Goal: Task Accomplishment & Management: Use online tool/utility

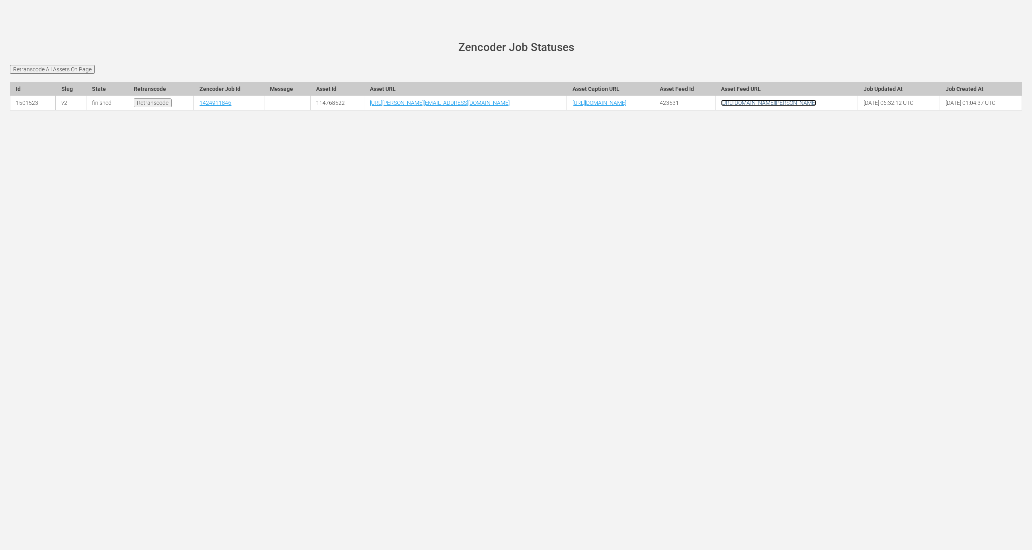
click at [800, 106] on link "[URL][DOMAIN_NAME][PERSON_NAME]" at bounding box center [768, 103] width 95 height 6
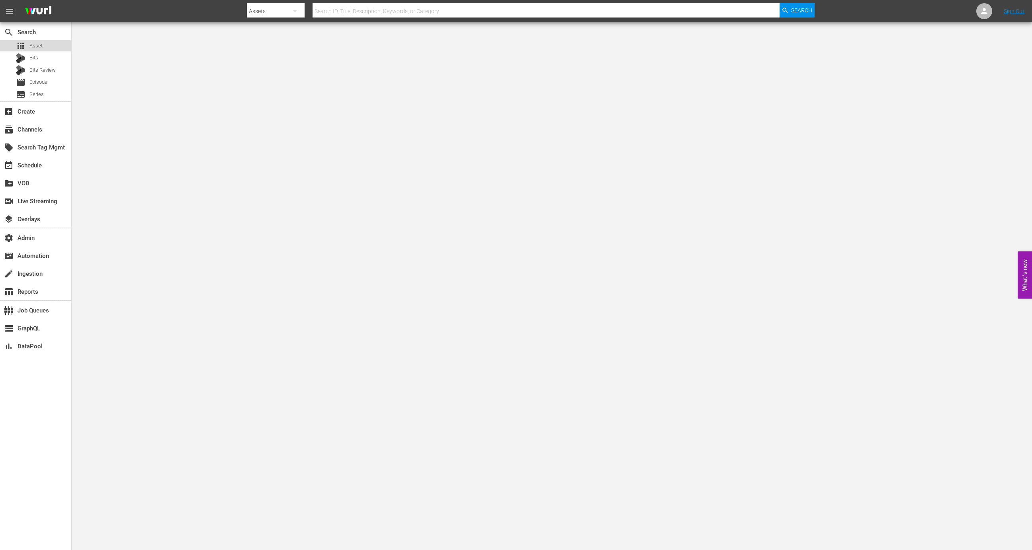
click at [37, 44] on span "Asset" at bounding box center [35, 46] width 13 height 8
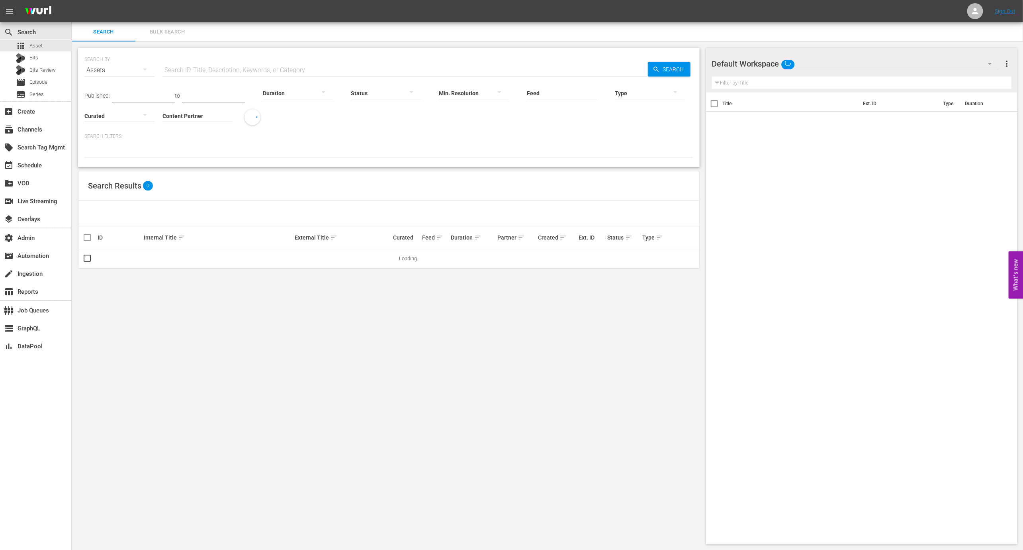
click at [556, 96] on input "Feed" at bounding box center [562, 93] width 70 height 29
paste input "Bienvenida Realidad"
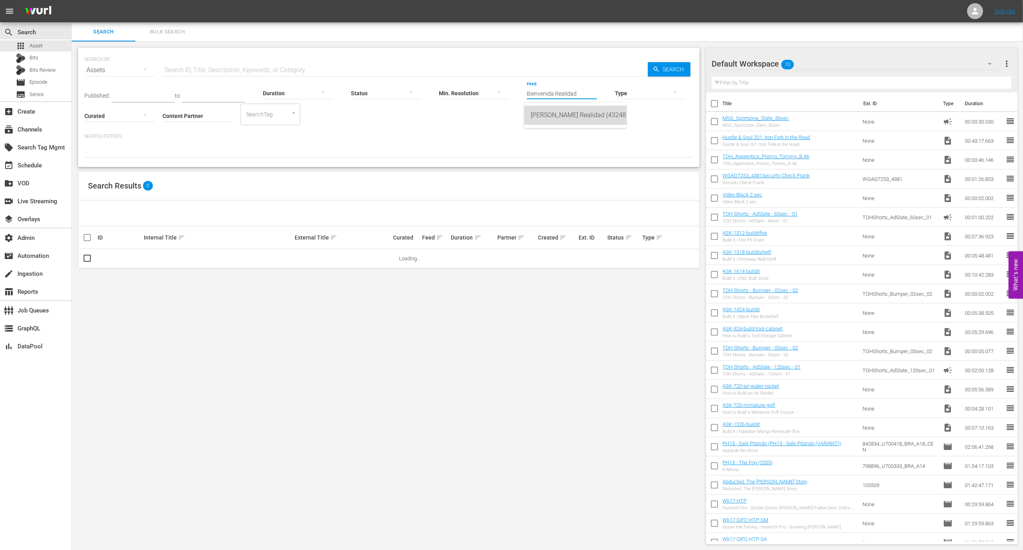
click at [573, 119] on div "Bienvenida Realidad (432487)" at bounding box center [575, 115] width 89 height 19
type input "Bienvenida Realidad (432487)"
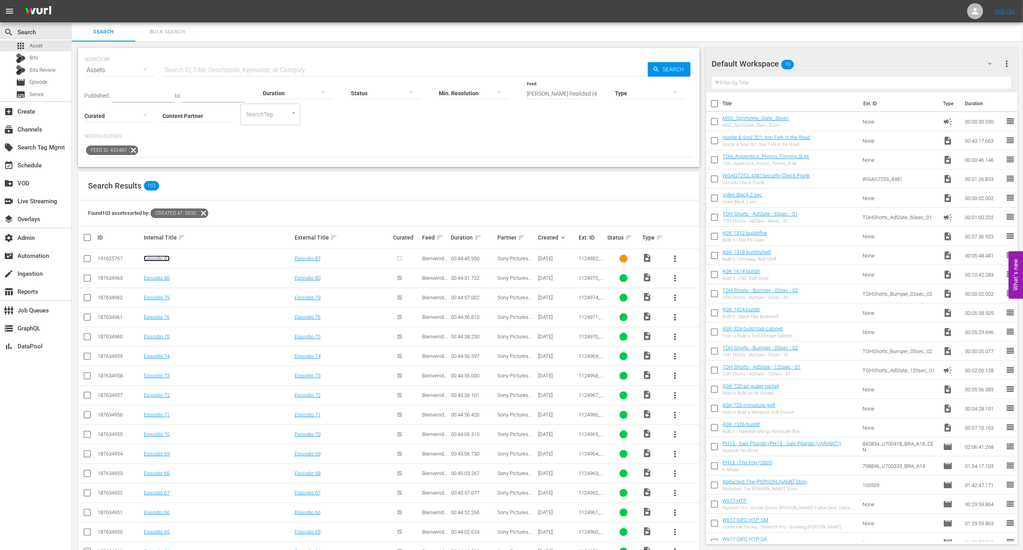
click at [155, 259] on link "Episodio 87" at bounding box center [157, 258] width 26 height 6
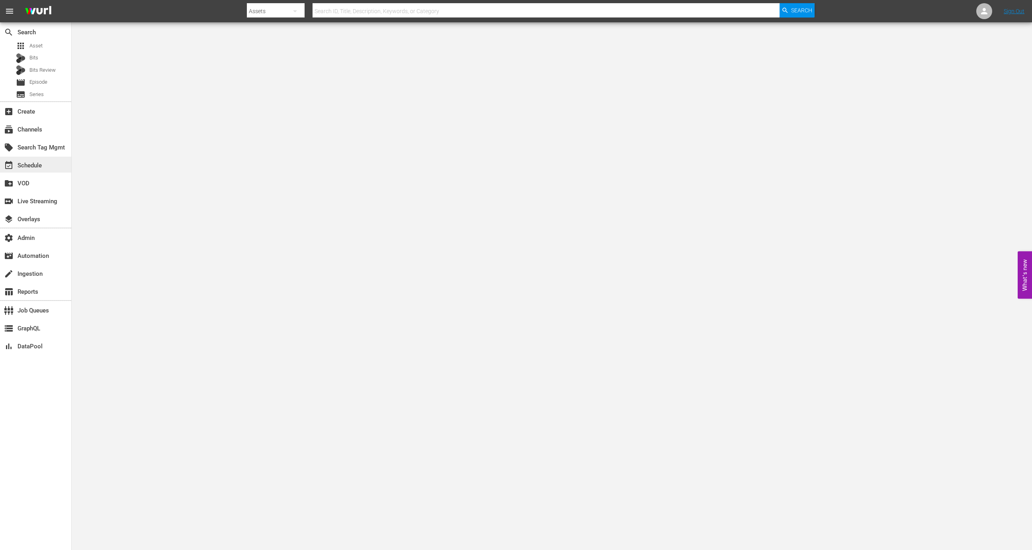
click at [47, 165] on div "event_available Schedule" at bounding box center [35, 165] width 71 height 16
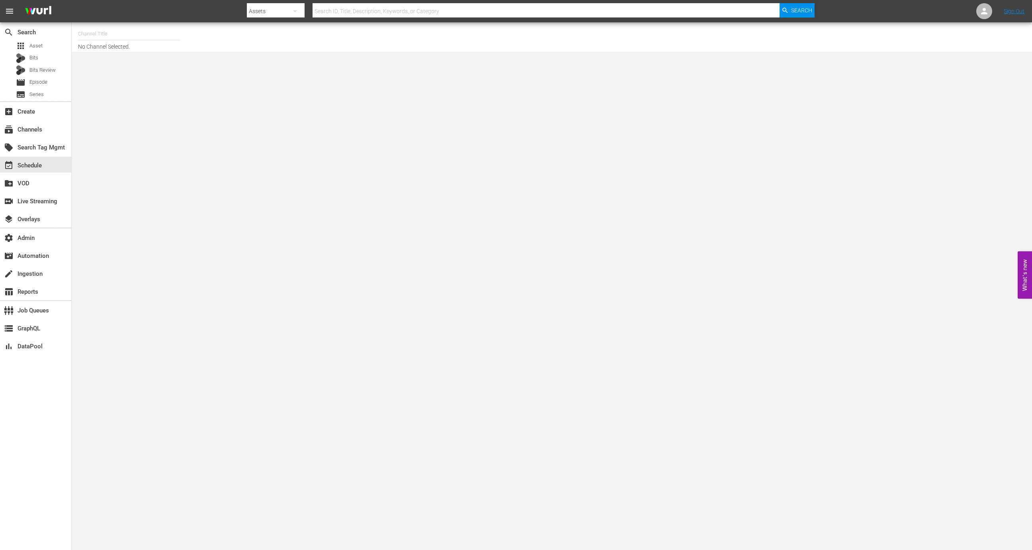
click at [118, 35] on input "text" at bounding box center [129, 33] width 102 height 19
click at [140, 57] on div "Midsomer Murders (994 - all3media_midsomer_1)" at bounding box center [187, 56] width 206 height 19
type input "Midsomer Murders (994 - all3media_midsomer_1)"
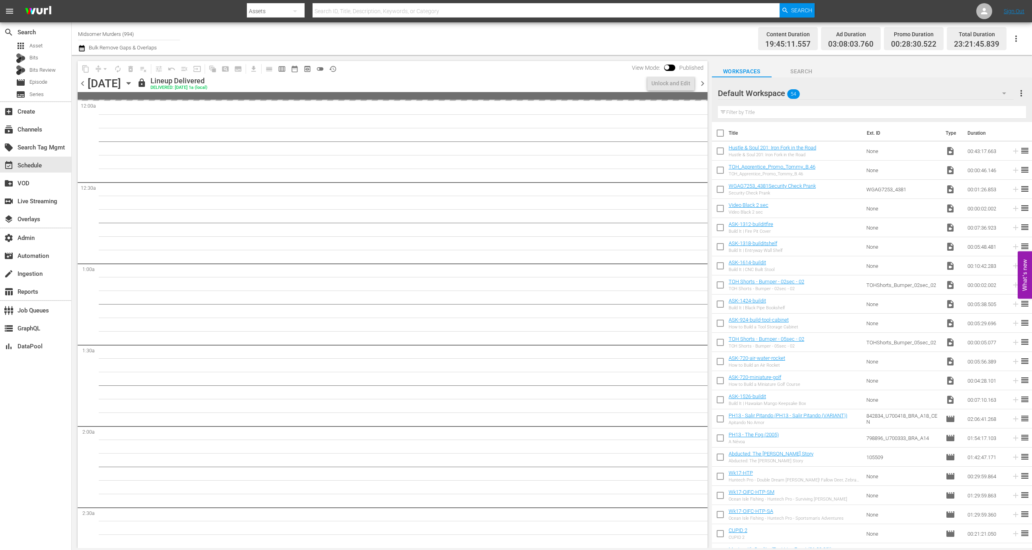
click at [133, 82] on icon "button" at bounding box center [128, 83] width 9 height 9
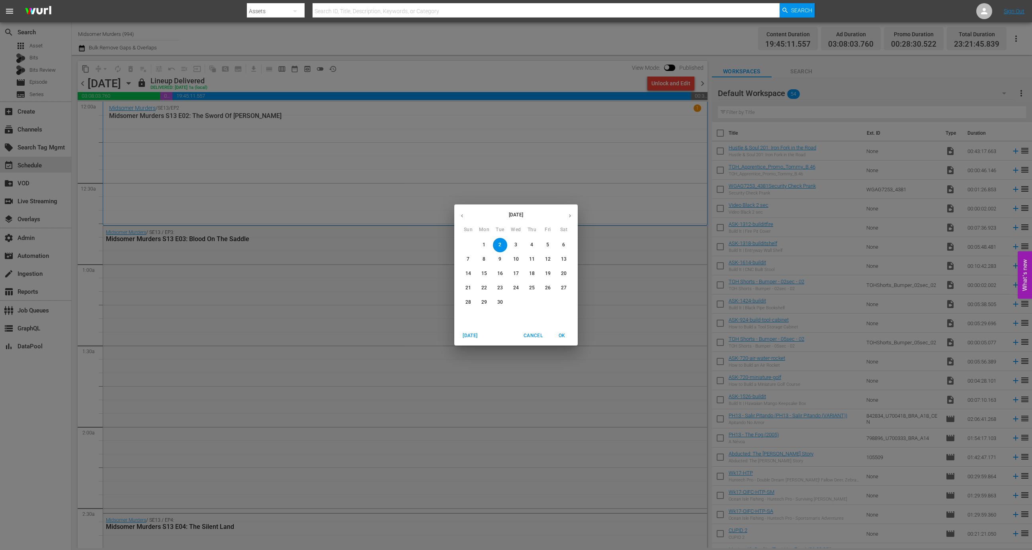
click at [459, 217] on icon "button" at bounding box center [462, 216] width 6 height 6
drag, startPoint x: 512, startPoint y: 287, endPoint x: 531, endPoint y: 372, distance: 87.1
click at [512, 287] on span "20" at bounding box center [516, 287] width 14 height 7
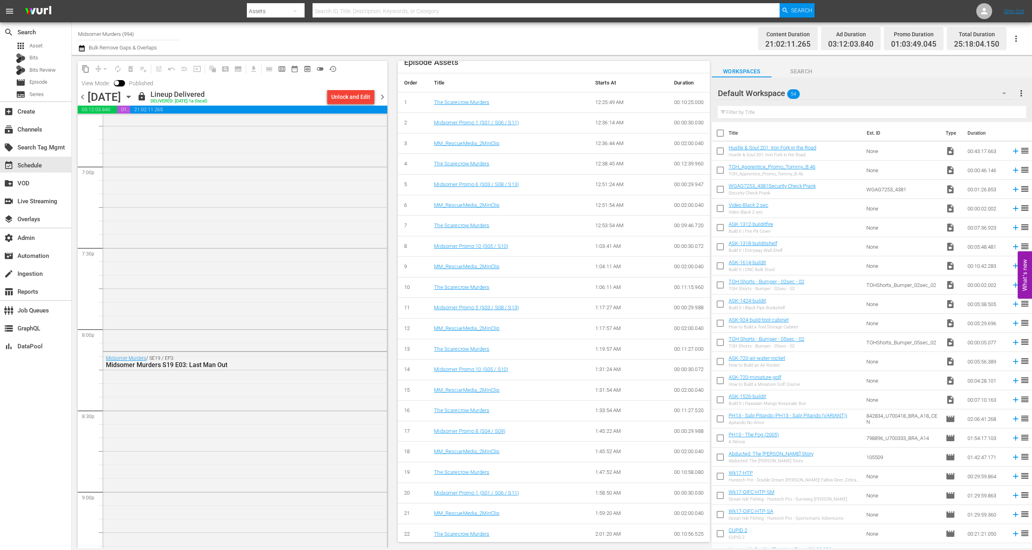
scroll to position [3703, 0]
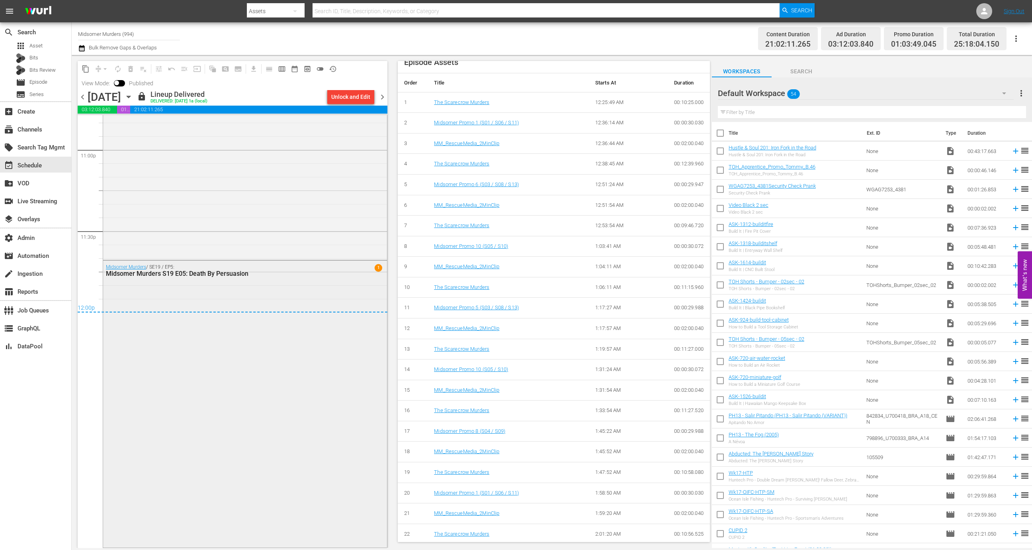
click at [288, 404] on div "Midsomer Murders / SE19 / EP5: Midsomer Murders S19 E05: Death By Persuasion 1" at bounding box center [245, 402] width 284 height 285
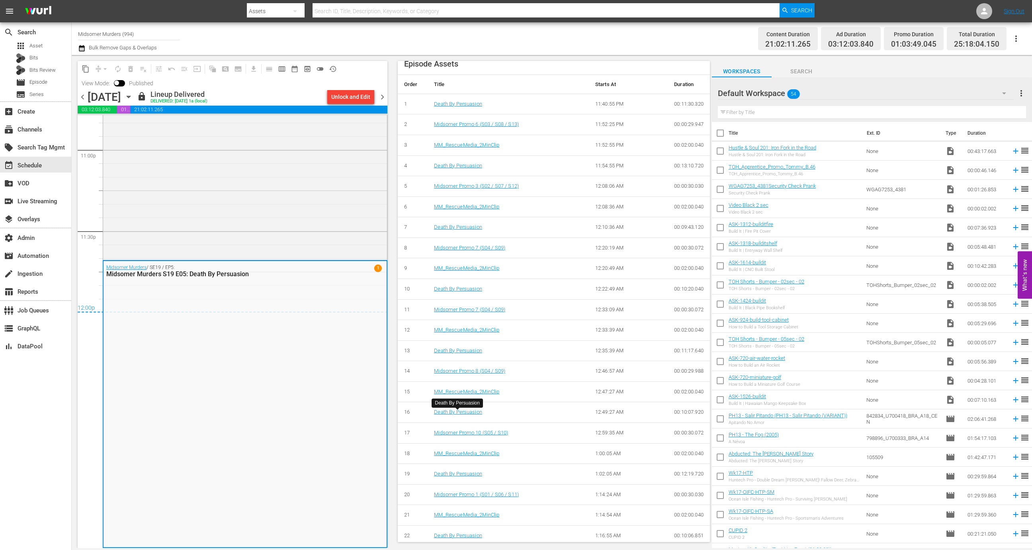
scroll to position [354, 0]
click at [484, 326] on link "MM_RescueMedia_2MinClip" at bounding box center [466, 328] width 65 height 6
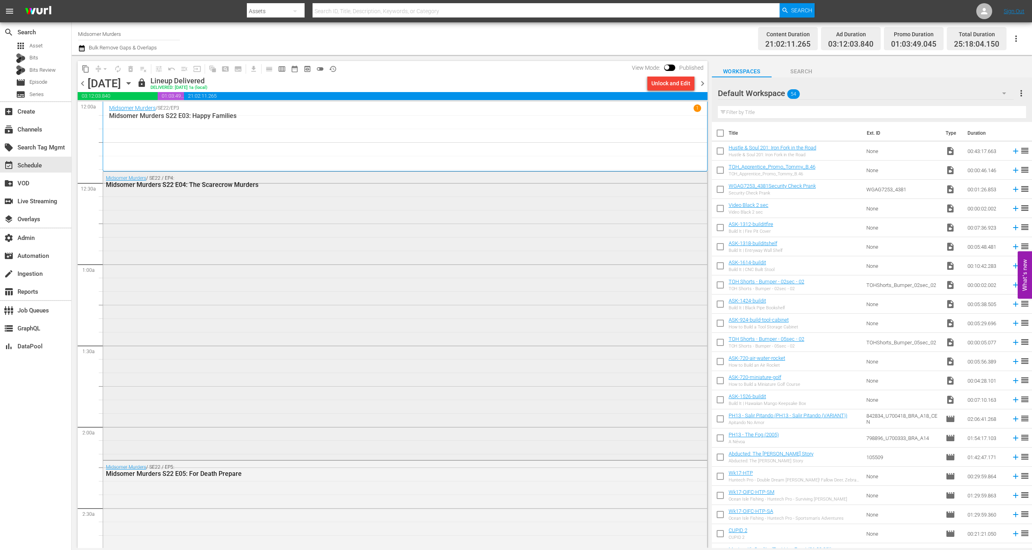
click at [247, 297] on div "Midsomer Murders / SE22 / EP4: Midsomer Murders S22 E04: The Scarecrow Murders" at bounding box center [405, 315] width 604 height 286
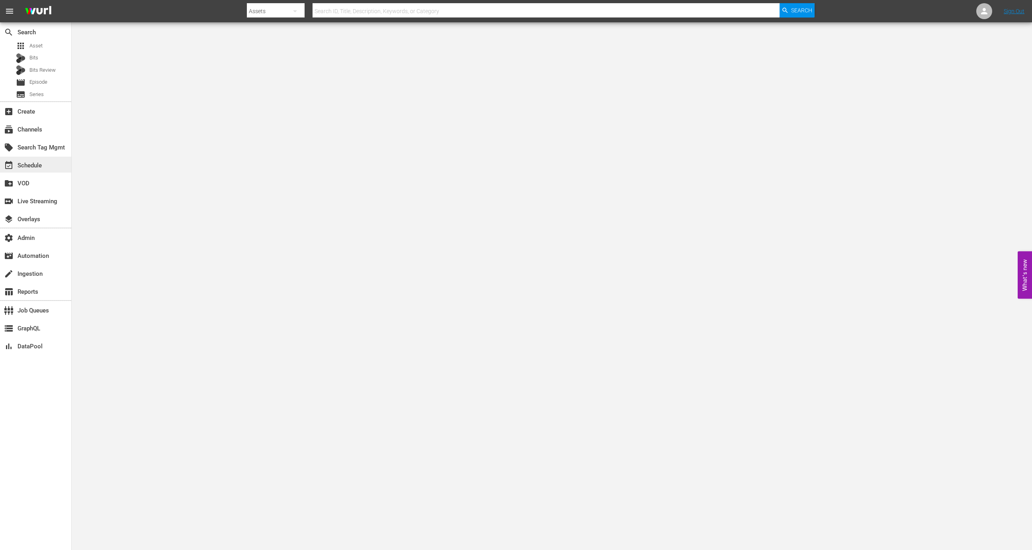
click at [55, 161] on div "event_available Schedule" at bounding box center [35, 165] width 71 height 16
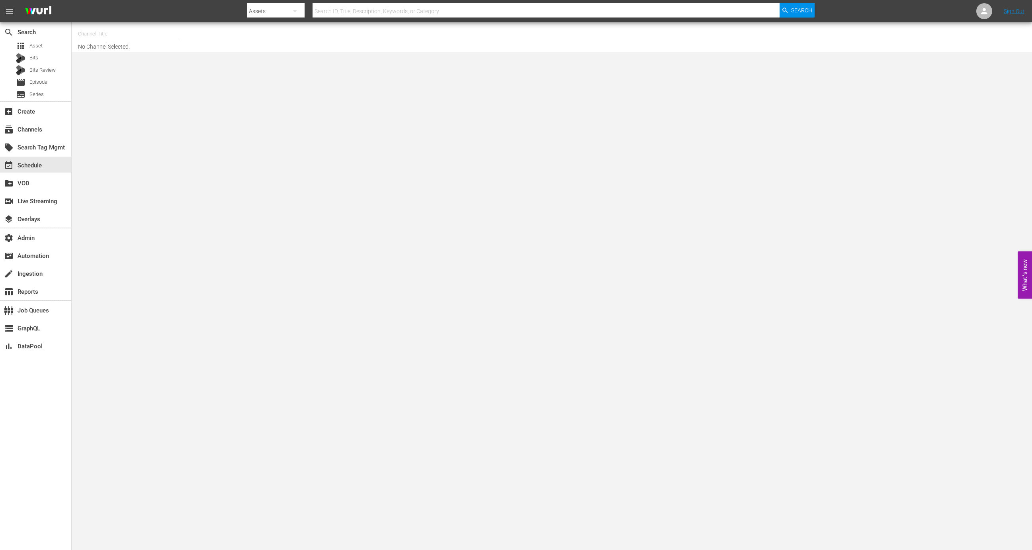
click at [127, 33] on input "text" at bounding box center [129, 33] width 102 height 19
click at [170, 60] on div "The First 48 & Beyond by A&E (2040 - ae_networks_thefirst48beyondbyae_1)" at bounding box center [187, 56] width 206 height 19
type input "The First 48 & Beyond by A&E (2040 - ae_networks_thefirst48beyondbyae_1)"
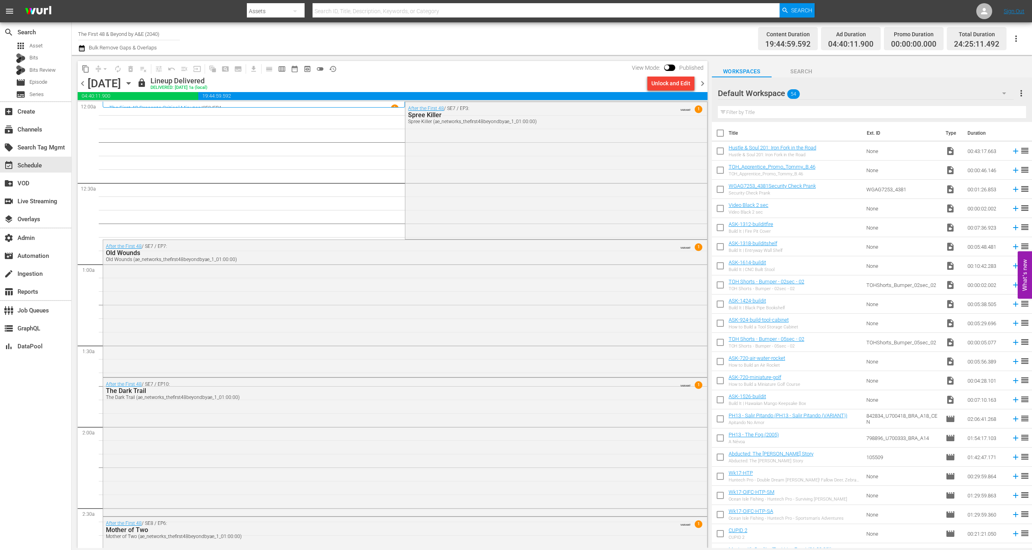
click at [133, 84] on icon "button" at bounding box center [128, 83] width 9 height 9
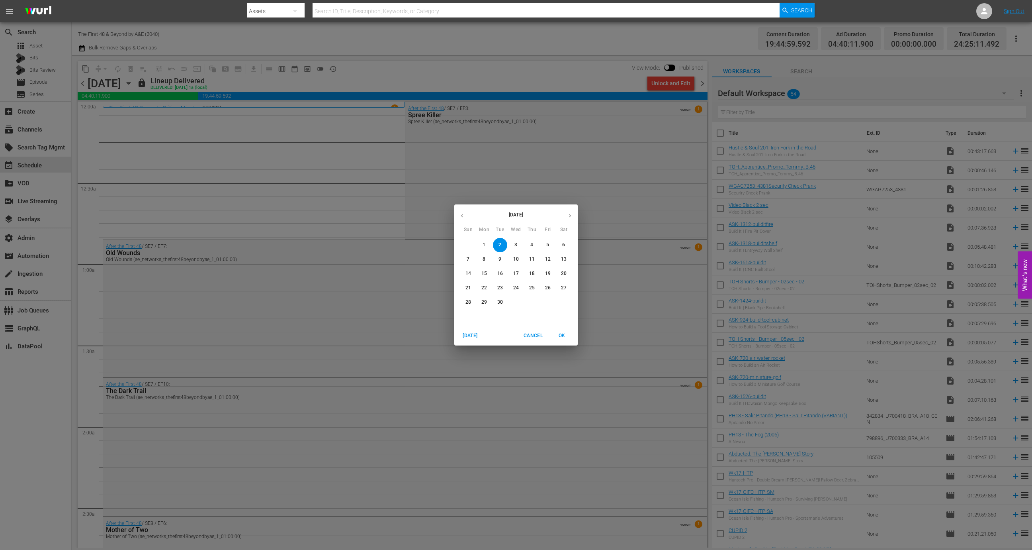
click at [516, 285] on p "24" at bounding box center [516, 287] width 6 height 7
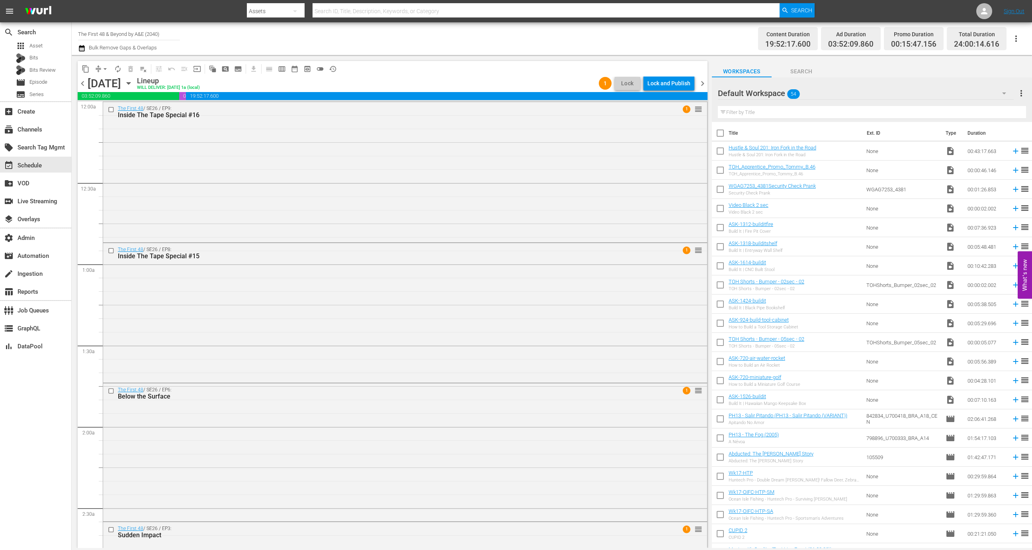
click at [486, 199] on div "The First 48 / SE26 / EP9: Inside The Tape Special #16 1 reorder" at bounding box center [405, 171] width 604 height 139
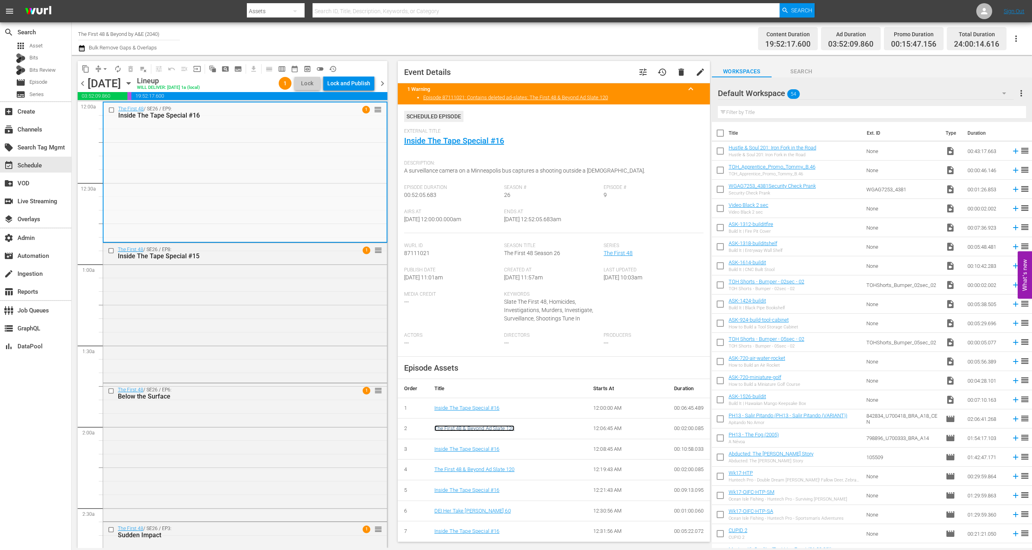
click at [506, 425] on link "The First 48 & Beyond Ad Slate 120" at bounding box center [475, 428] width 80 height 6
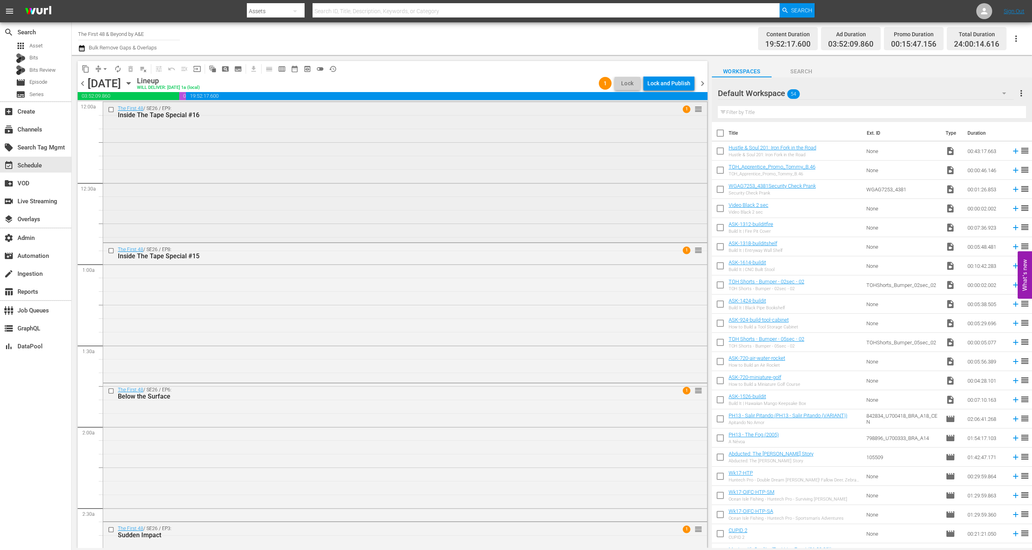
click at [383, 190] on div "The First 48 / SE26 / EP9: Inside The Tape Special #16 1 reorder" at bounding box center [405, 171] width 604 height 139
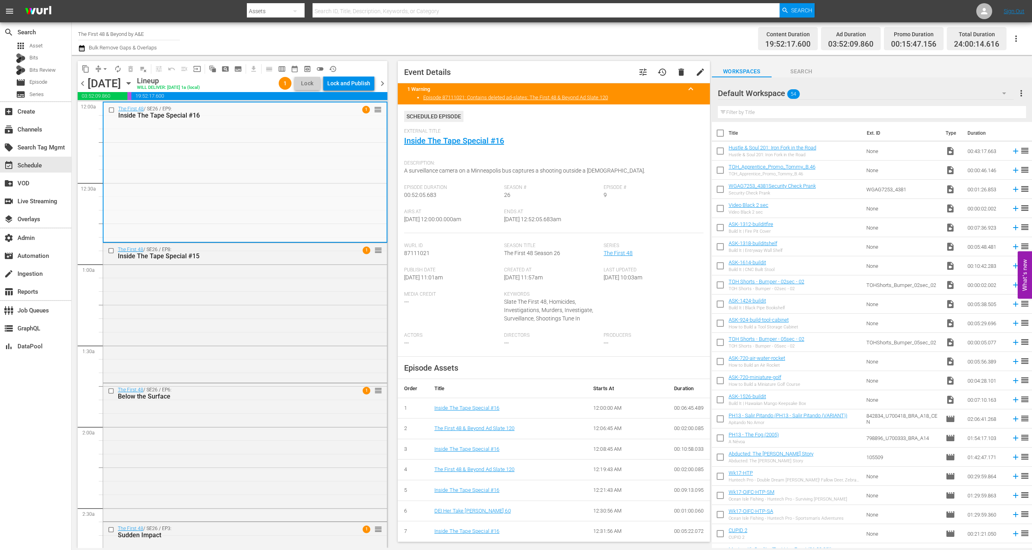
click at [658, 73] on span "history" at bounding box center [663, 72] width 10 height 10
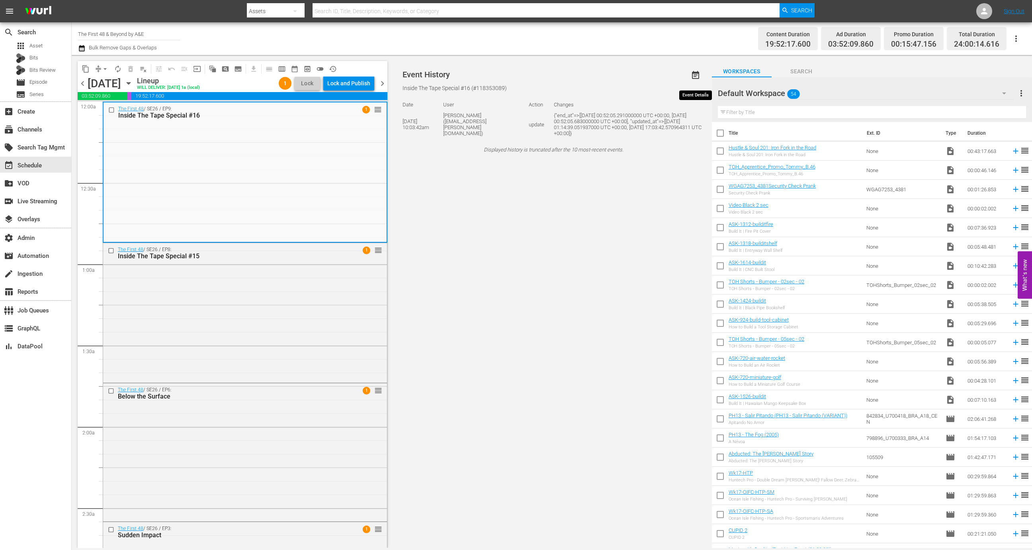
click at [698, 73] on span "event_note" at bounding box center [696, 76] width 10 height 10
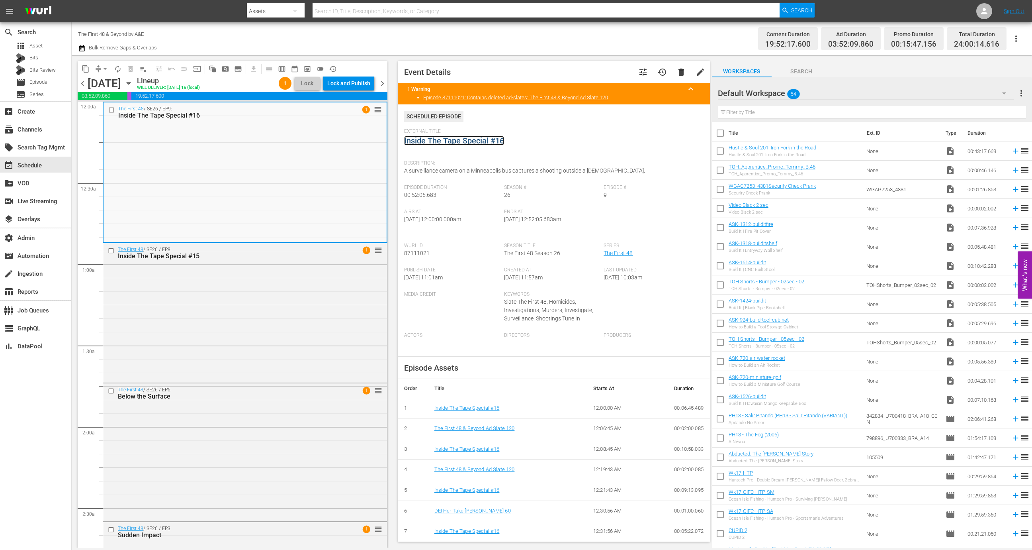
click at [446, 136] on link "Inside The Tape Special #16" at bounding box center [454, 141] width 100 height 10
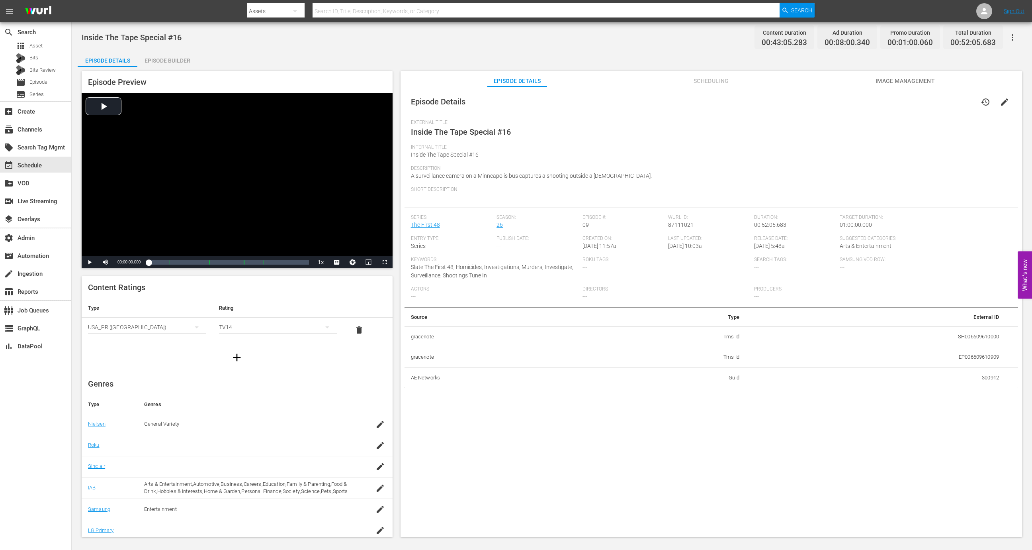
click at [984, 98] on span "history" at bounding box center [986, 102] width 10 height 10
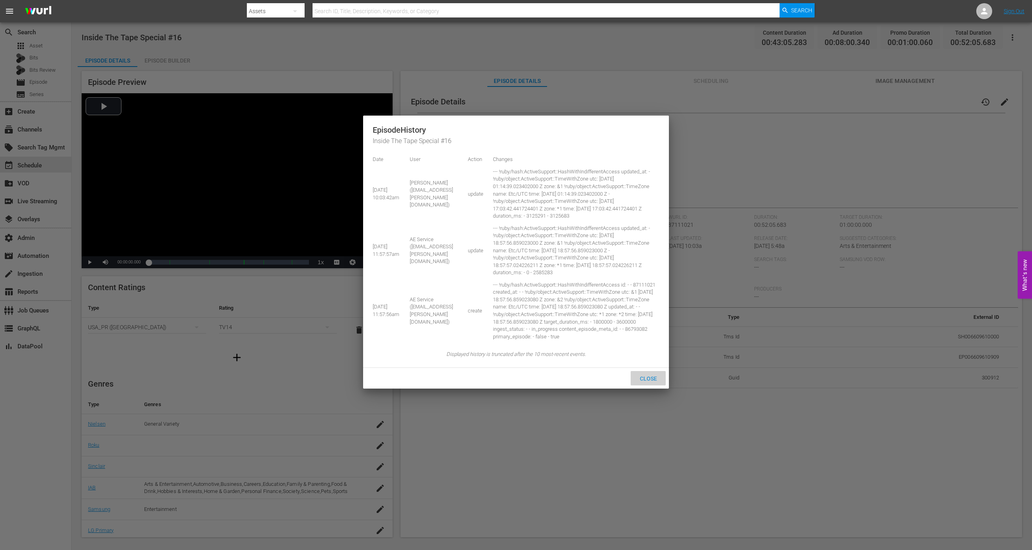
click at [650, 382] on span "Close" at bounding box center [649, 378] width 30 height 6
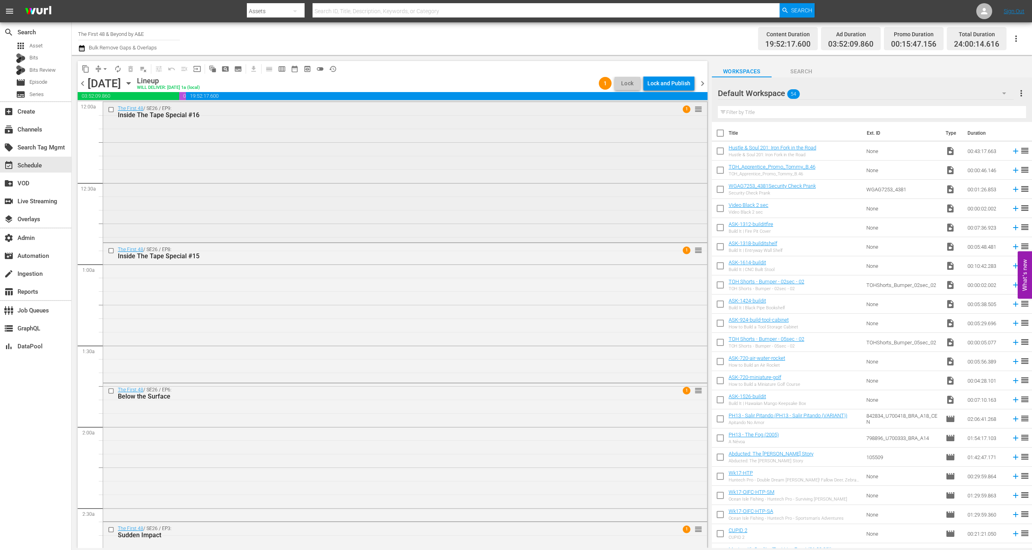
click at [333, 180] on div "The First 48 / SE26 / EP9: Inside The Tape Special #16 1 reorder" at bounding box center [405, 171] width 604 height 139
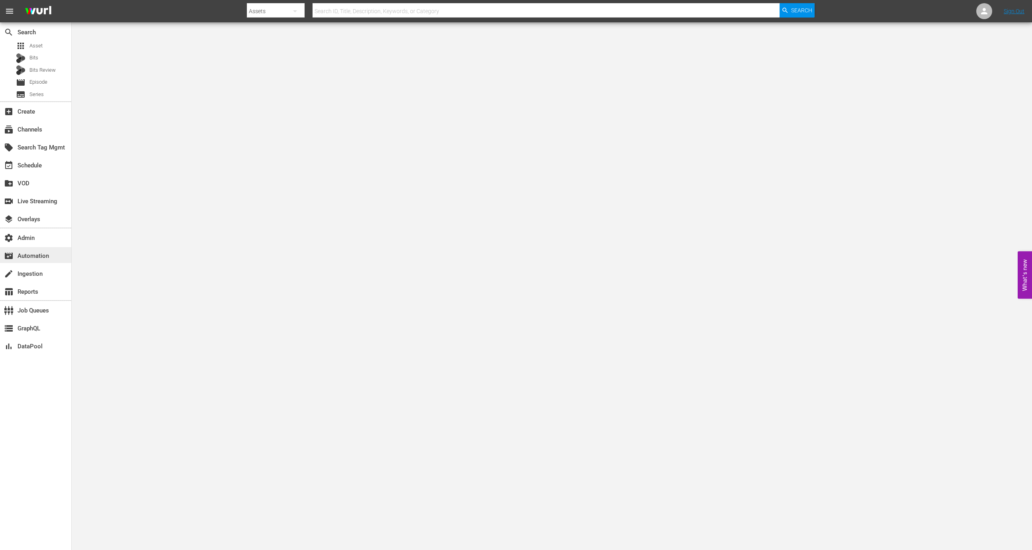
click at [45, 258] on div "movie_filter Automation" at bounding box center [22, 254] width 45 height 7
click at [40, 254] on div "movie_filter Automation" at bounding box center [22, 254] width 45 height 7
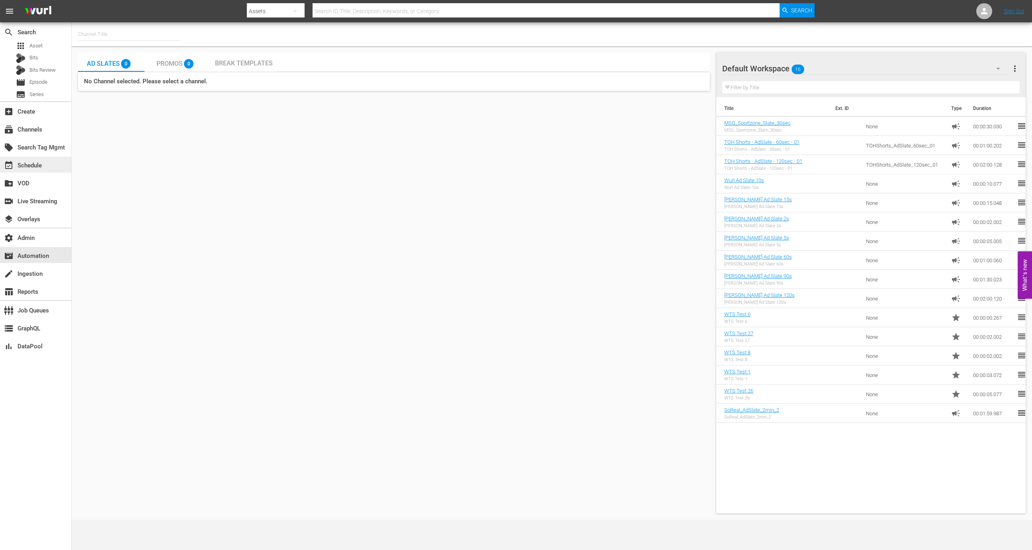
click at [43, 164] on div "event_available Schedule" at bounding box center [22, 164] width 45 height 7
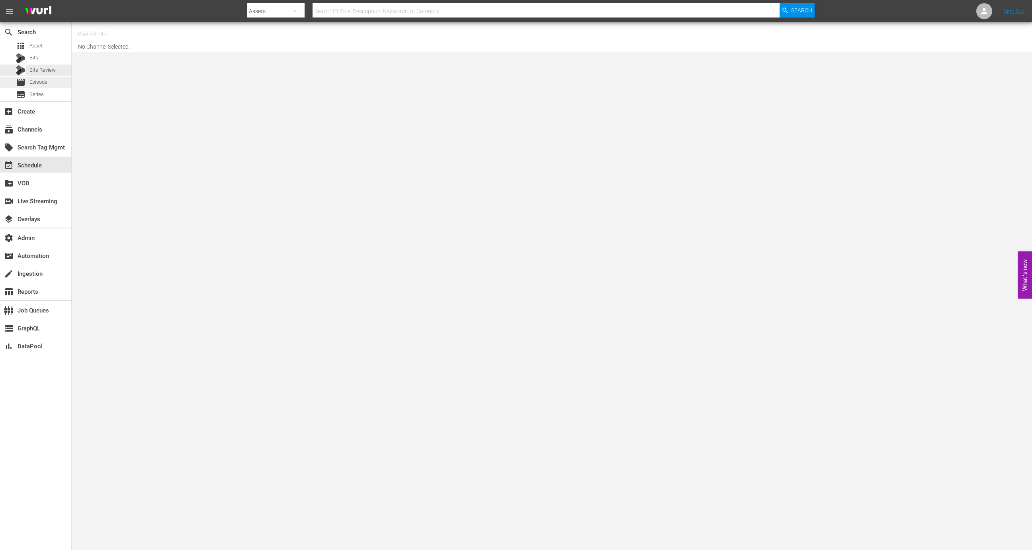
click at [57, 79] on div "movie Episode" at bounding box center [35, 82] width 71 height 11
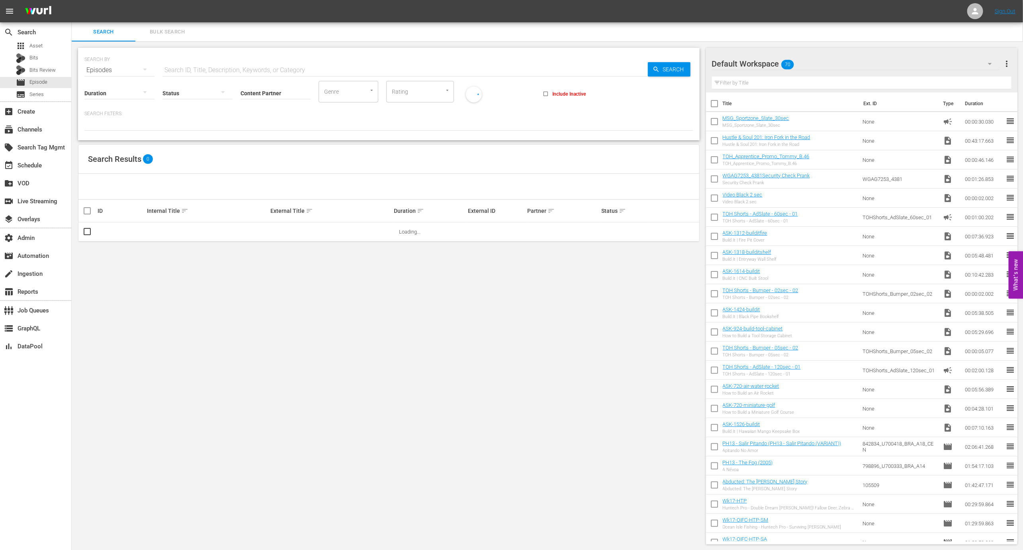
click at [287, 97] on input "Content Partner" at bounding box center [276, 93] width 70 height 29
click at [289, 113] on div "Wurl - External (327)" at bounding box center [305, 115] width 117 height 19
type input "Wurl - External (327)"
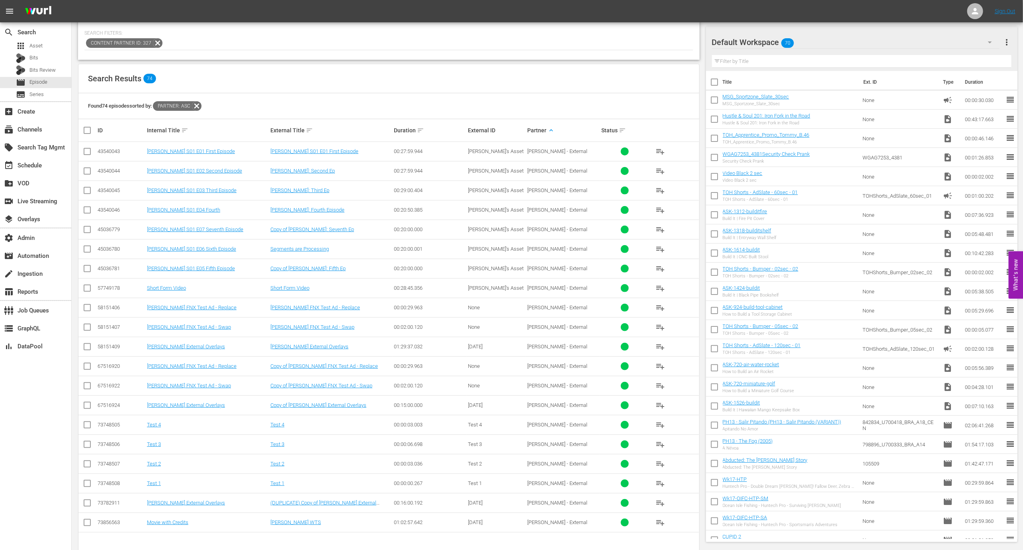
scroll to position [94, 0]
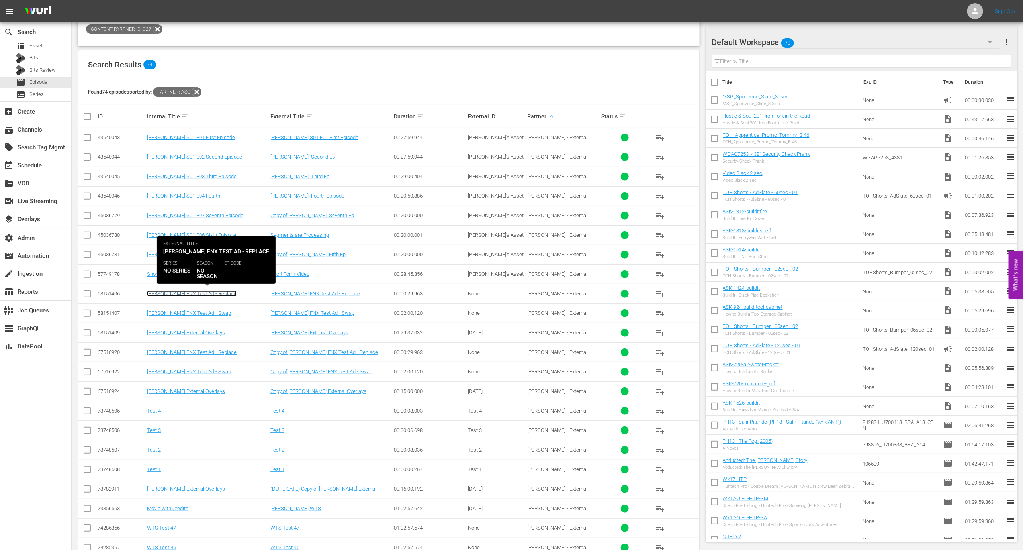
click at [191, 293] on link "[PERSON_NAME] FNX Test Ad - Replace" at bounding box center [192, 293] width 90 height 6
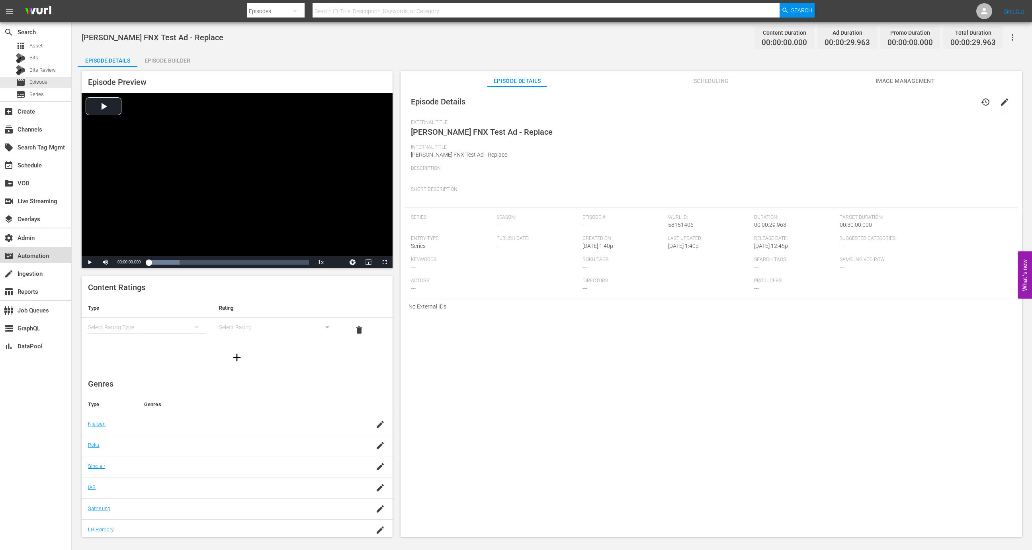
click at [57, 258] on div "movie_filter Automation" at bounding box center [35, 255] width 71 height 16
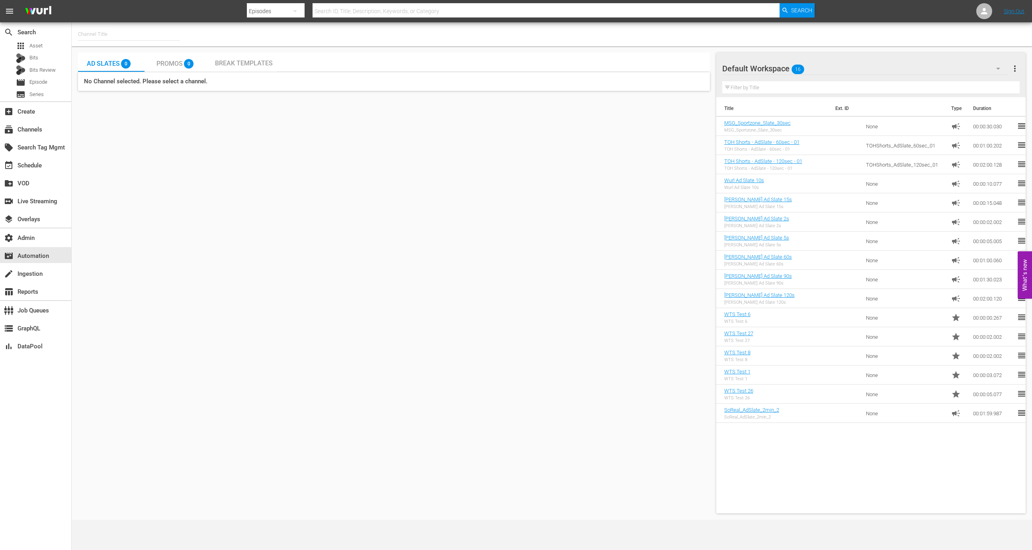
click at [139, 28] on input "text" at bounding box center [129, 34] width 102 height 19
click at [149, 58] on div "Wurl - External (1417 - wurl_external_1)" at bounding box center [187, 56] width 206 height 19
type input "Wurl - External (1417 - wurl_external_1)"
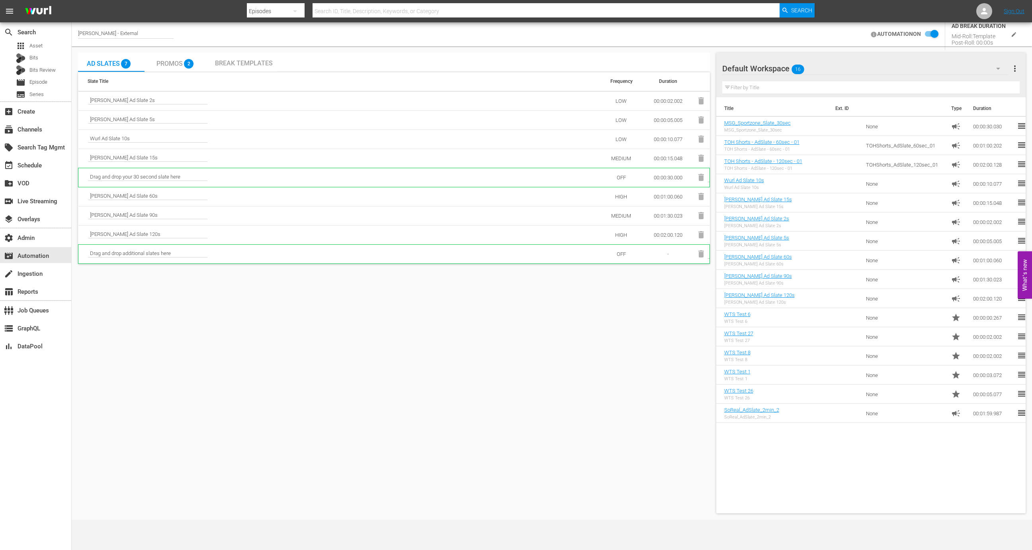
click at [142, 159] on span "[PERSON_NAME] Ad Slate 15s" at bounding box center [147, 158] width 119 height 7
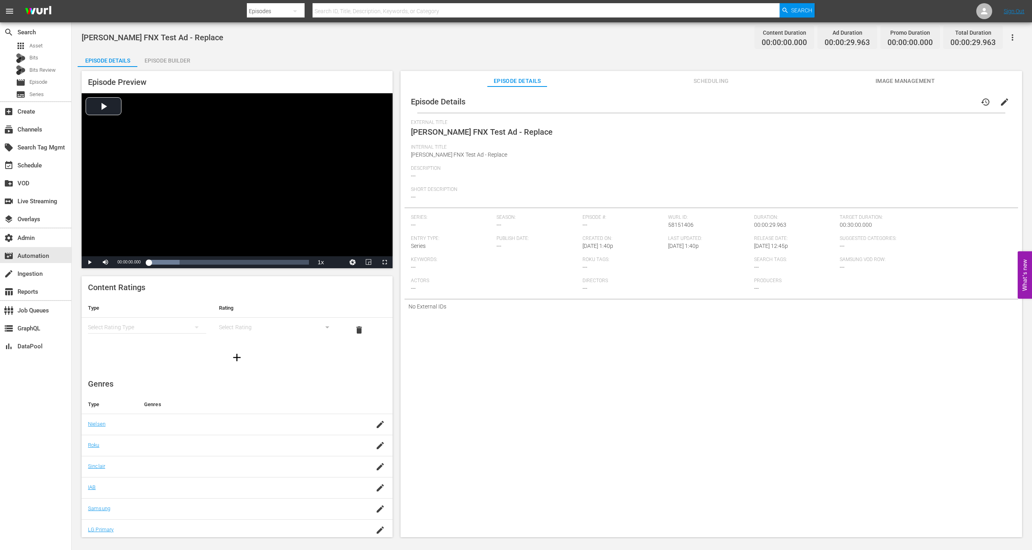
click at [171, 57] on div "Episode Builder" at bounding box center [167, 60] width 60 height 19
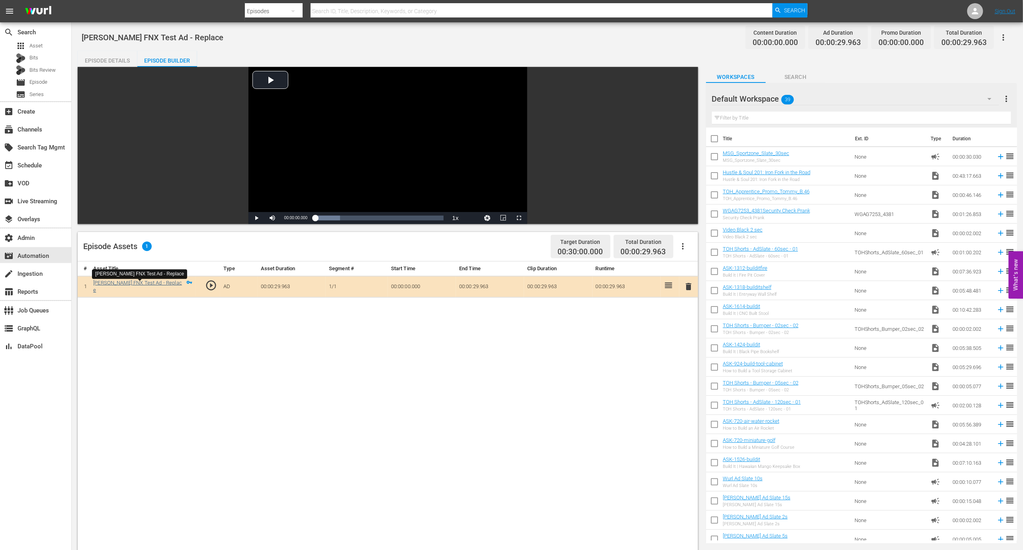
drag, startPoint x: 160, startPoint y: 287, endPoint x: 95, endPoint y: 286, distance: 64.9
click at [95, 286] on div "Wurl FNX Test Ad - Replace" at bounding box center [142, 286] width 99 height 15
drag, startPoint x: 196, startPoint y: 288, endPoint x: 84, endPoint y: 289, distance: 112.7
click at [84, 289] on tr "1 Wurl FNX Test Ad - Replace play_circle_outline AD 00:00:29.963 1/1 00:00:00.0…" at bounding box center [388, 287] width 621 height 22
copy tr "1 Wurl FNX Test Ad - Replace play_circle_outline"
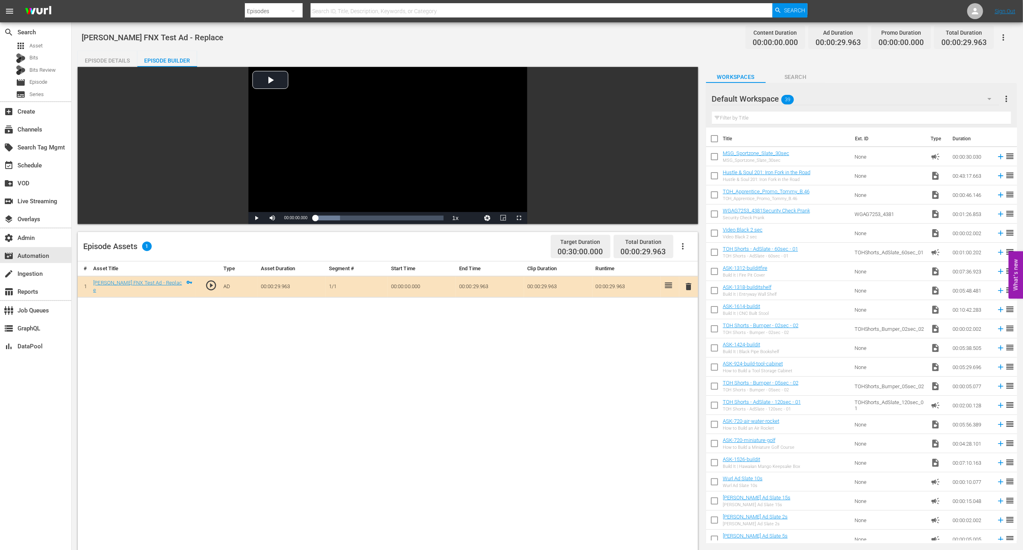
click at [164, 290] on td "Wurl FNX Test Ad - Replace" at bounding box center [143, 287] width 106 height 22
drag, startPoint x: 174, startPoint y: 286, endPoint x: 92, endPoint y: 286, distance: 82.1
click at [92, 286] on td "Wurl FNX Test Ad - Replace" at bounding box center [143, 287] width 106 height 22
copy tr "Wurl FNX Test Ad - Replace play_circle_outline"
click at [45, 254] on div "movie_filter Automation" at bounding box center [22, 254] width 45 height 7
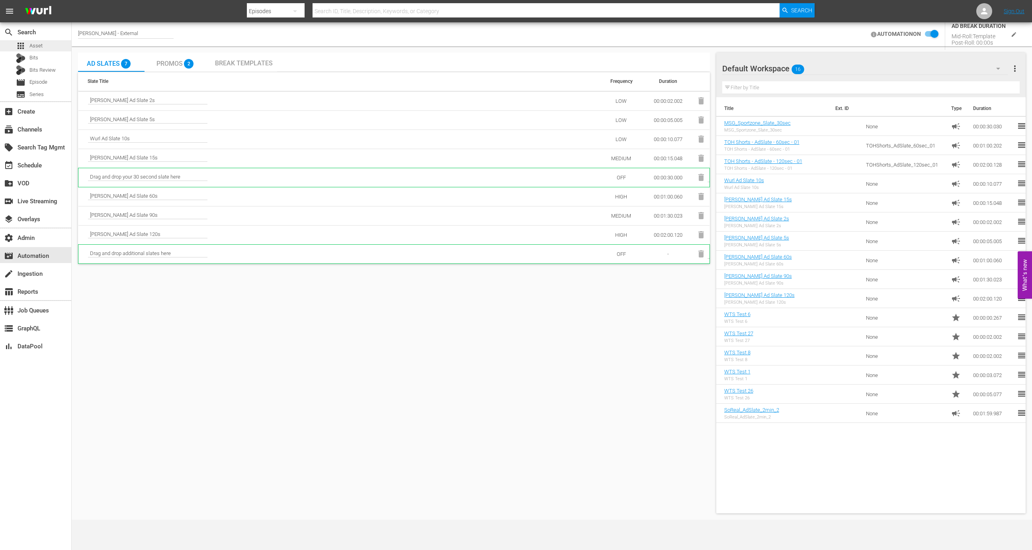
click at [41, 45] on span "Asset" at bounding box center [35, 46] width 13 height 8
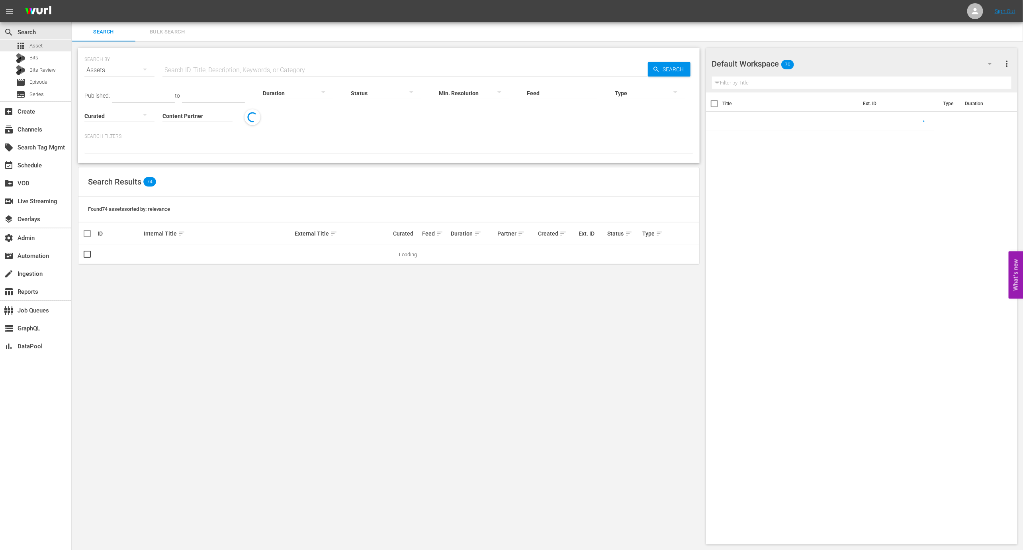
click at [201, 64] on input "text" at bounding box center [406, 70] width 486 height 19
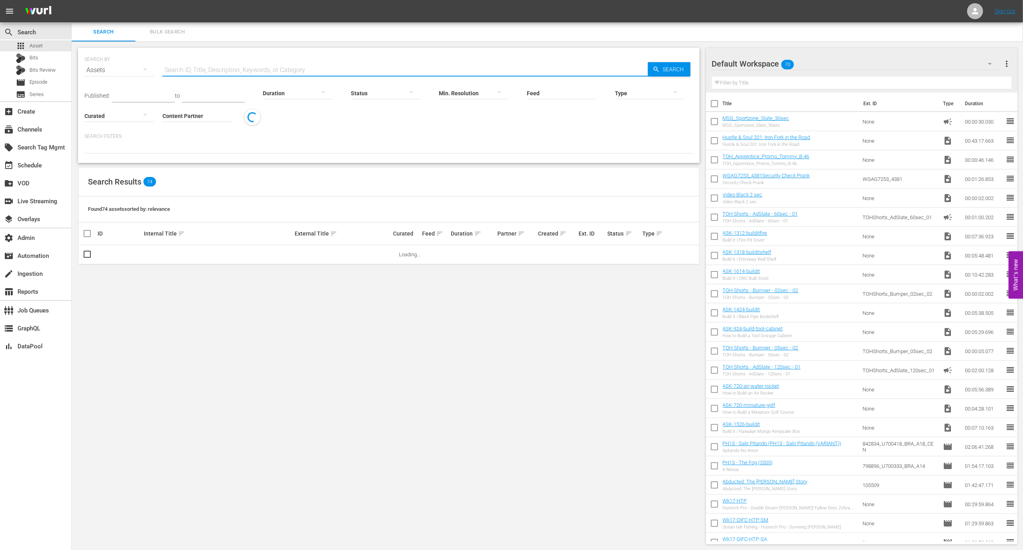
paste input "Wurl FNX Test Ad - Replace"
type input "Wurl FNX Test Ad - Replace"
click at [689, 257] on div "more_vert" at bounding box center [682, 254] width 32 height 19
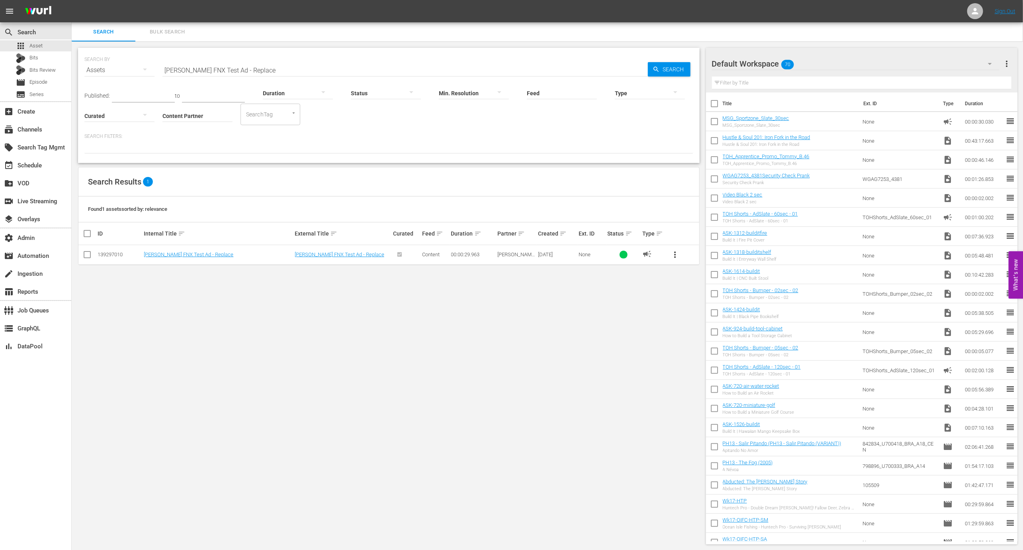
click at [682, 257] on button "more_vert" at bounding box center [675, 254] width 19 height 19
click at [704, 317] on div "Replace within all episodes" at bounding box center [729, 315] width 76 height 19
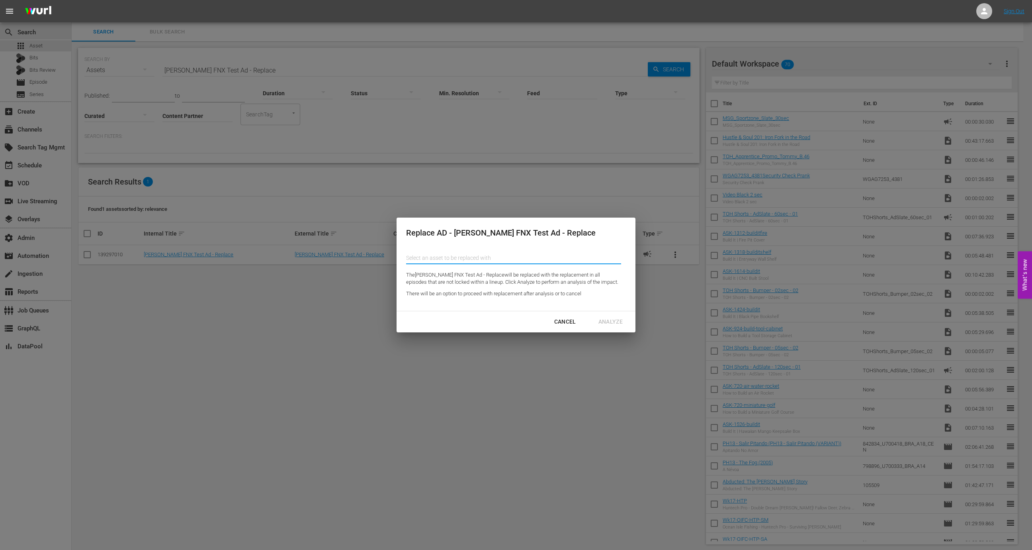
click at [520, 254] on input "Content Partner" at bounding box center [513, 257] width 215 height 19
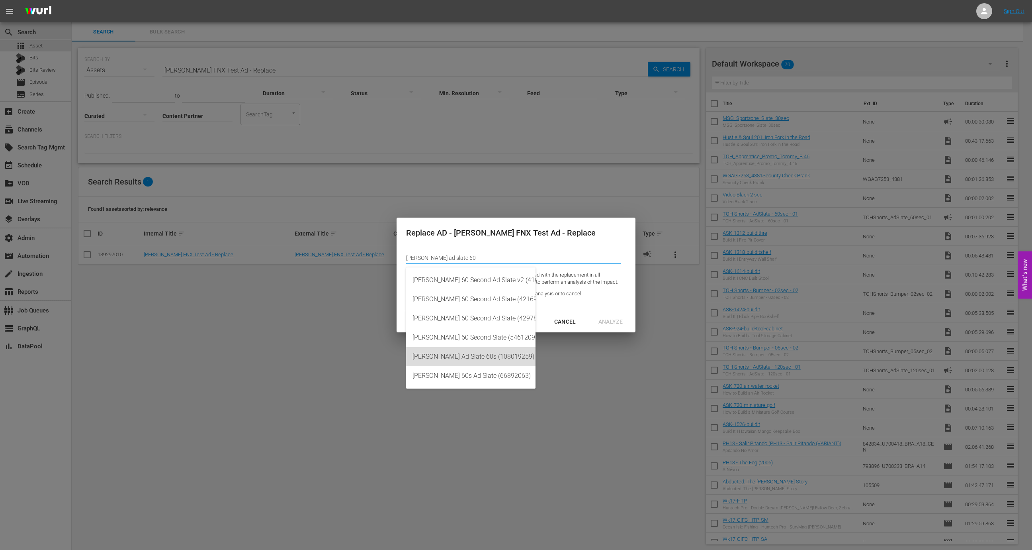
click at [498, 354] on div "Wurl Ad Slate 60s (108019259)" at bounding box center [471, 356] width 117 height 19
type input "Wurl Ad Slate 60s (108019259)"
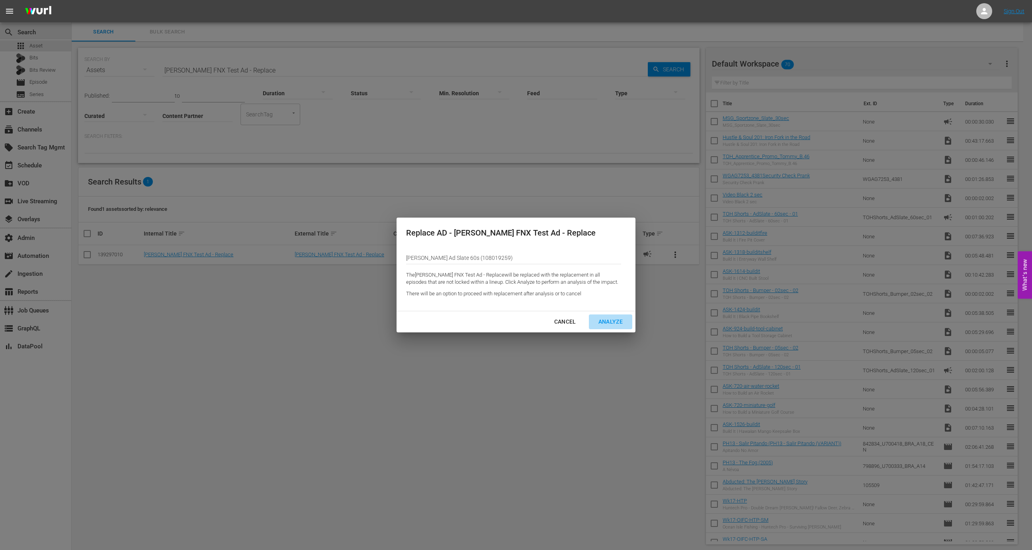
click at [616, 319] on div "Analyze" at bounding box center [610, 322] width 37 height 10
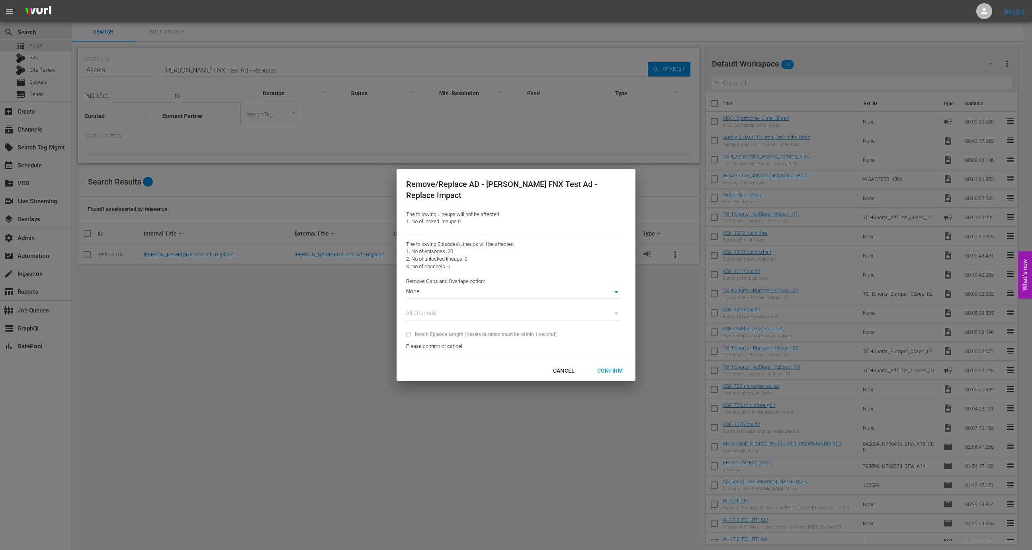
click at [610, 286] on body "menu Sign Out search Search apps Asset Bits Bits Review movie Episode subtitles…" at bounding box center [516, 275] width 1032 height 550
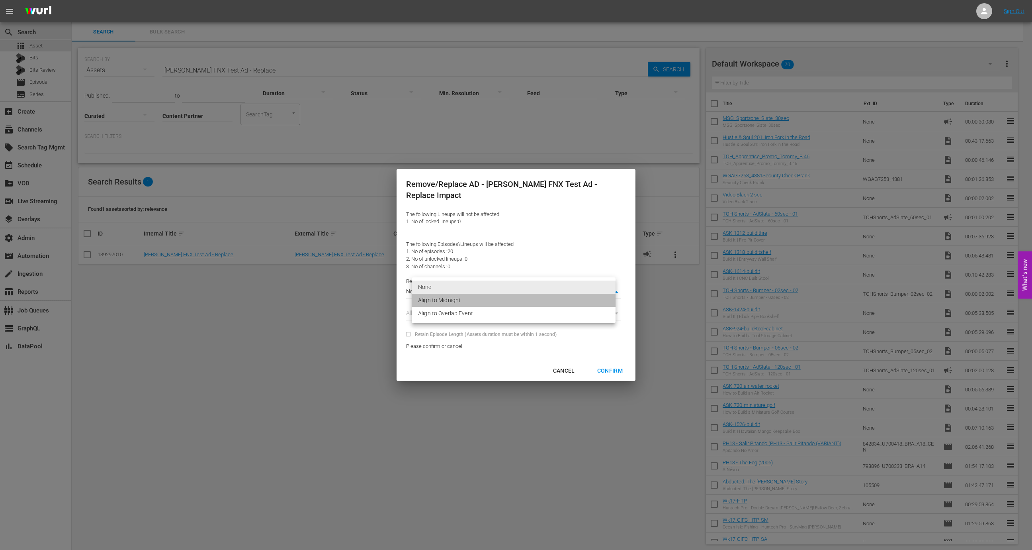
click at [603, 302] on li "Align to Midnight" at bounding box center [514, 300] width 204 height 13
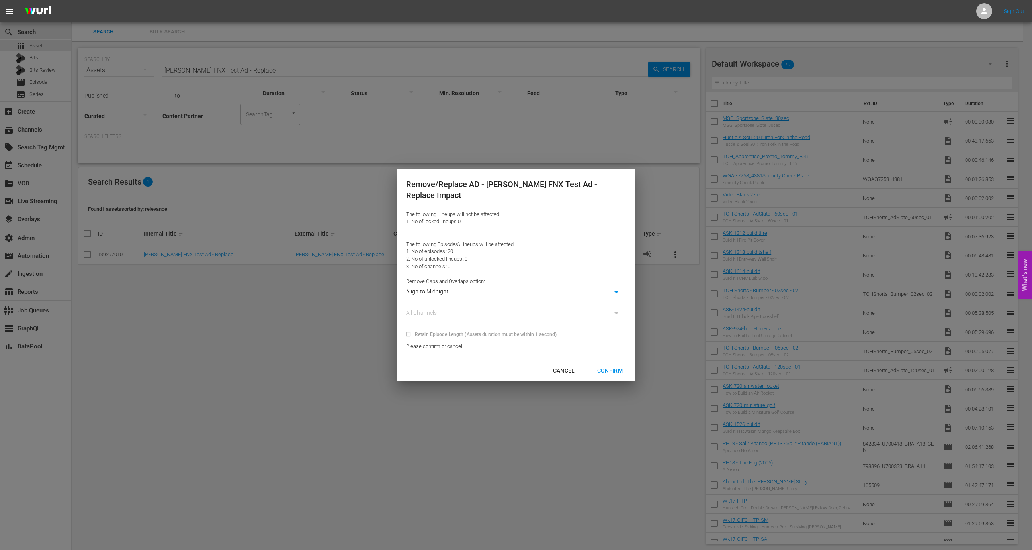
click at [589, 298] on div "The following Lineups will not be affected 1. No of locked lineups: 0 The follo…" at bounding box center [513, 280] width 215 height 139
click at [594, 308] on div "All Channels" at bounding box center [513, 314] width 215 height 12
click at [604, 366] on div "Confirm" at bounding box center [610, 371] width 38 height 10
type input "0"
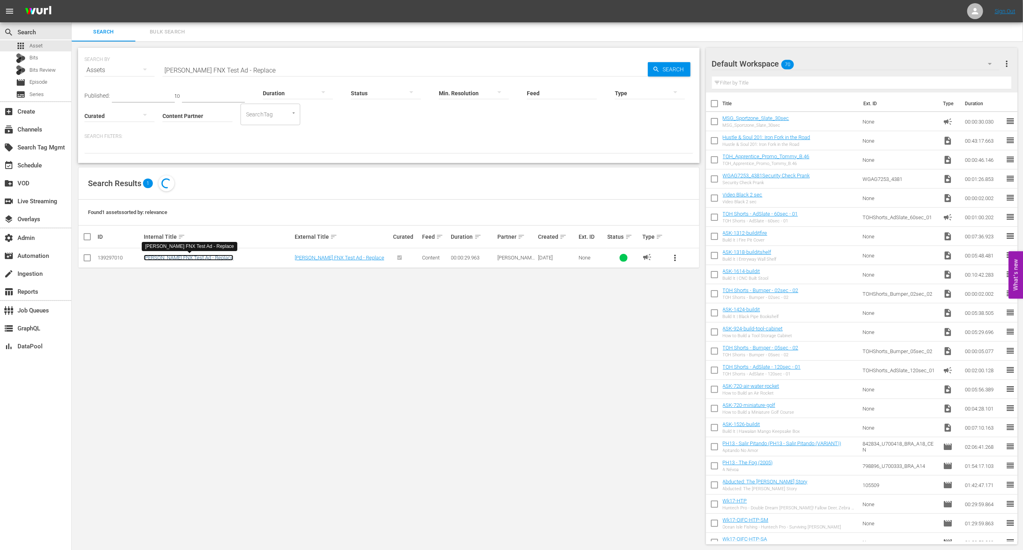
click at [186, 260] on link "Wurl FNX Test Ad - Replace" at bounding box center [189, 258] width 90 height 6
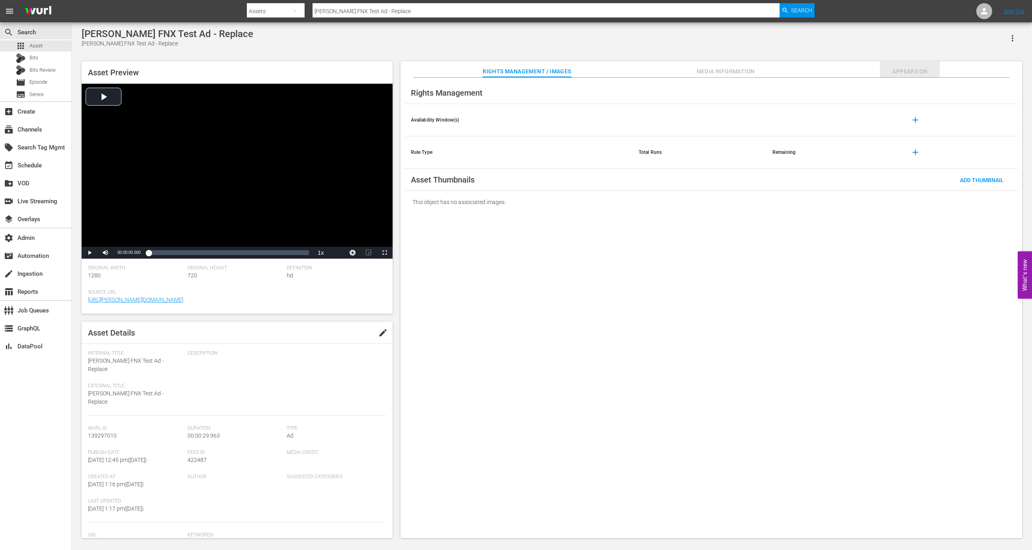
click at [926, 74] on span "Appears On" at bounding box center [910, 72] width 60 height 10
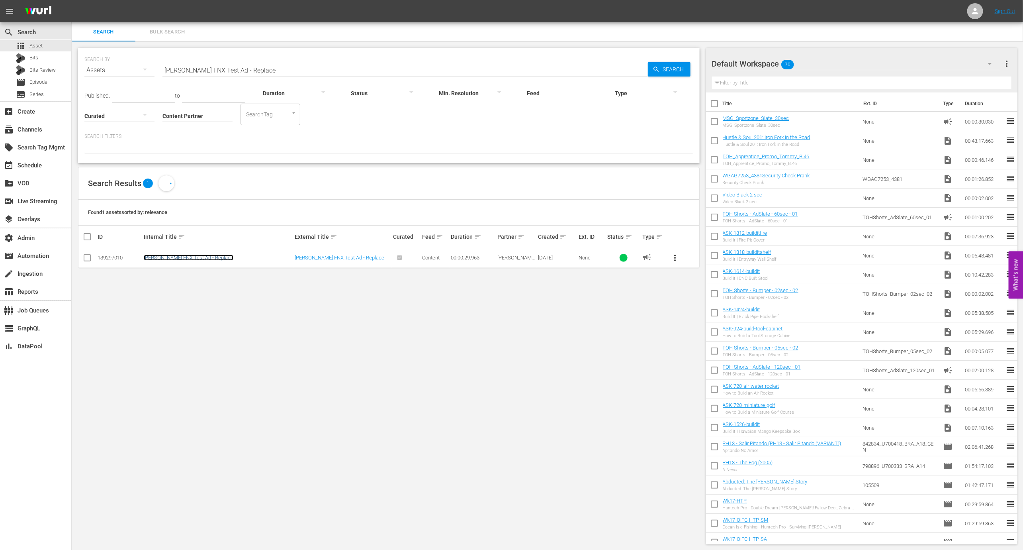
click at [166, 259] on link "Wurl FNX Test Ad - Replace" at bounding box center [189, 258] width 90 height 6
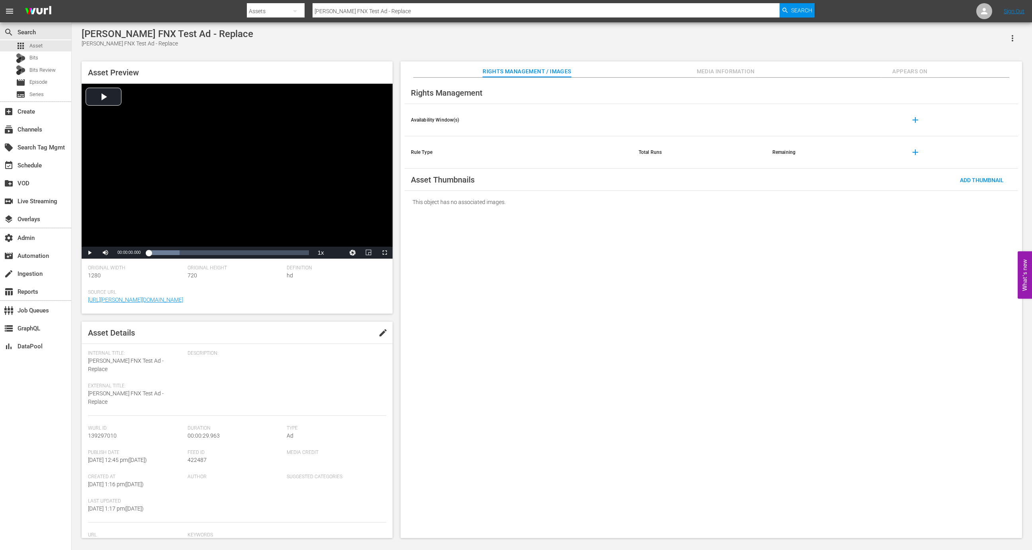
click at [903, 71] on span "Appears On" at bounding box center [910, 72] width 60 height 10
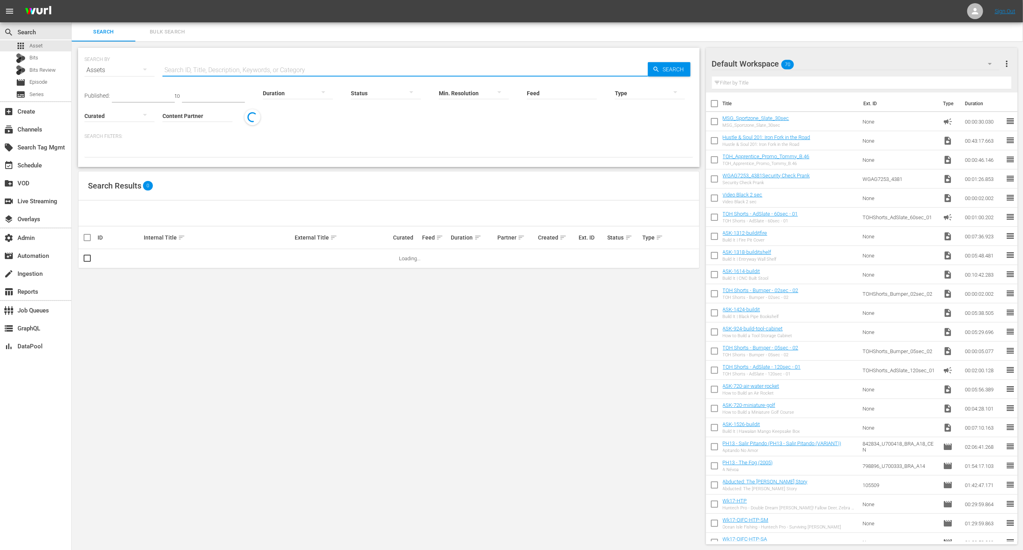
click at [272, 73] on input "text" at bounding box center [406, 70] width 486 height 19
paste input "[PERSON_NAME] FNX Test Ad - Replace"
type input "[PERSON_NAME] FNX Test Ad - Replace"
click at [192, 257] on link "[PERSON_NAME] FNX Test Ad - Replace" at bounding box center [189, 258] width 90 height 6
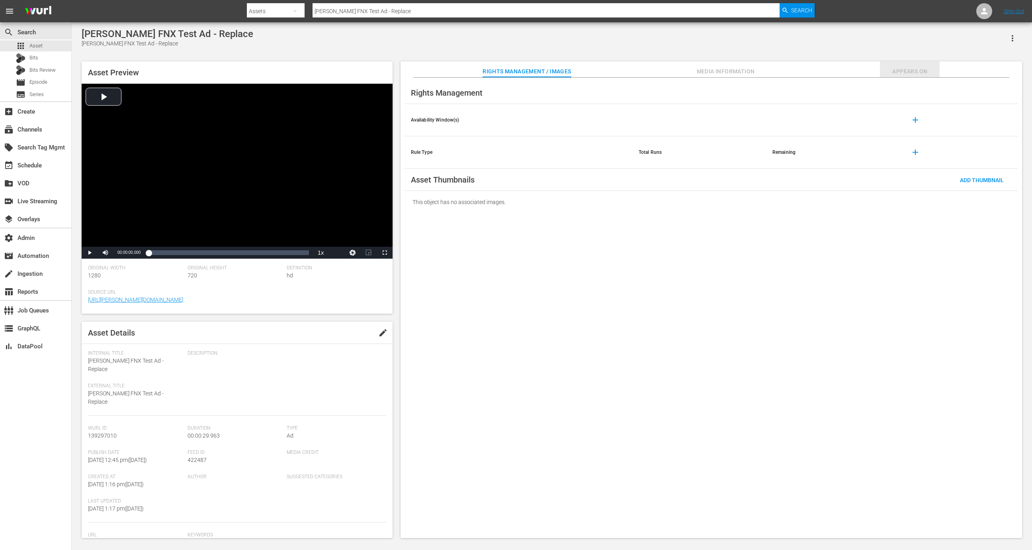
click at [905, 67] on span "Appears On" at bounding box center [910, 72] width 60 height 10
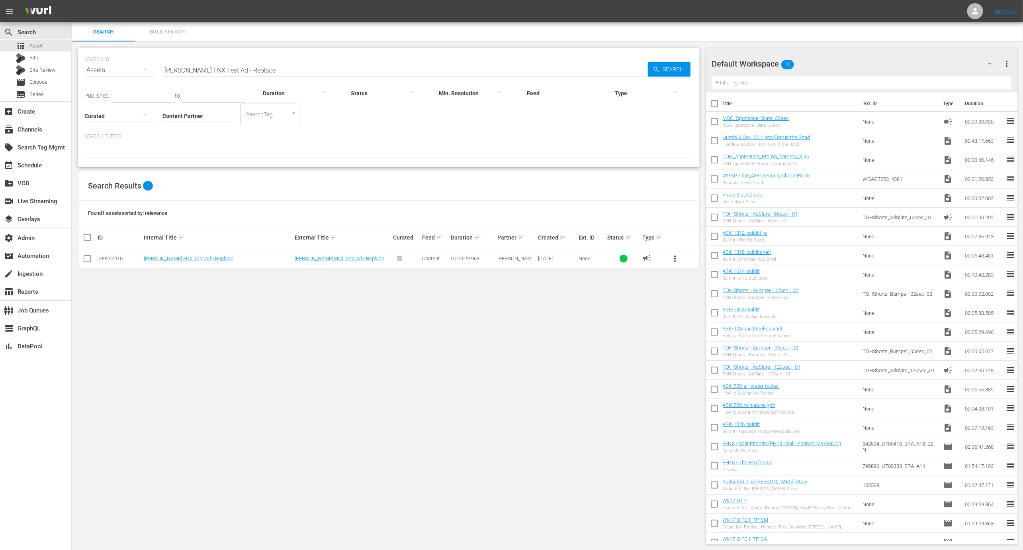
click at [694, 257] on div "more_vert" at bounding box center [682, 258] width 32 height 19
click at [683, 257] on button "more_vert" at bounding box center [675, 258] width 19 height 19
click at [706, 322] on div "Replace within all episodes" at bounding box center [729, 318] width 76 height 19
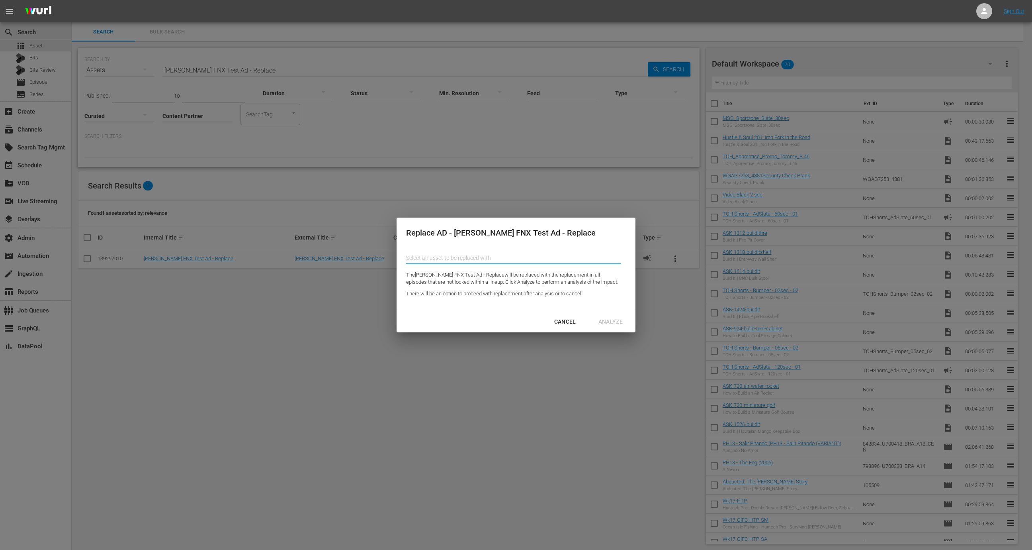
click at [536, 260] on input "Content Partner" at bounding box center [513, 257] width 215 height 19
click at [571, 319] on div "Cancel" at bounding box center [565, 322] width 35 height 10
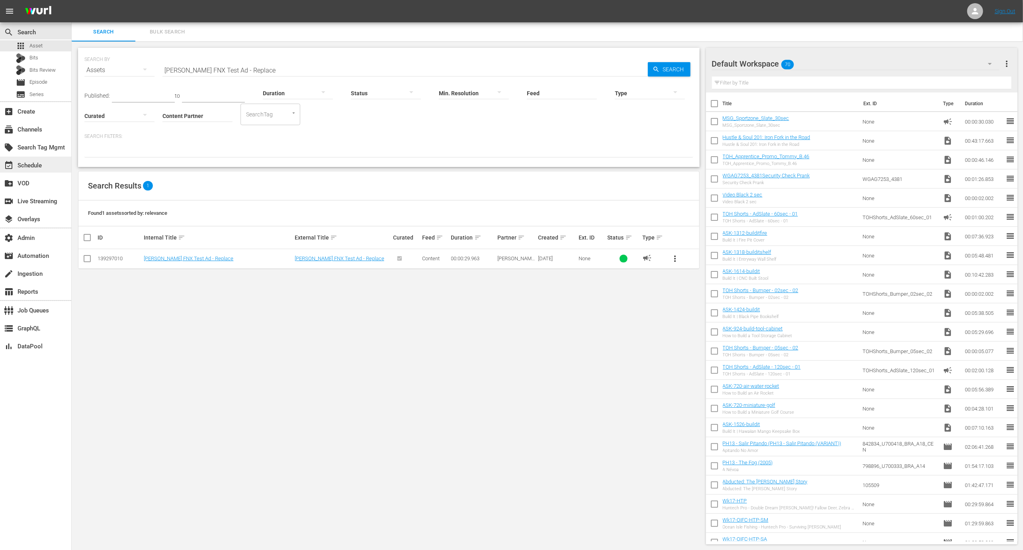
click at [43, 162] on div "event_available Schedule" at bounding box center [22, 164] width 45 height 7
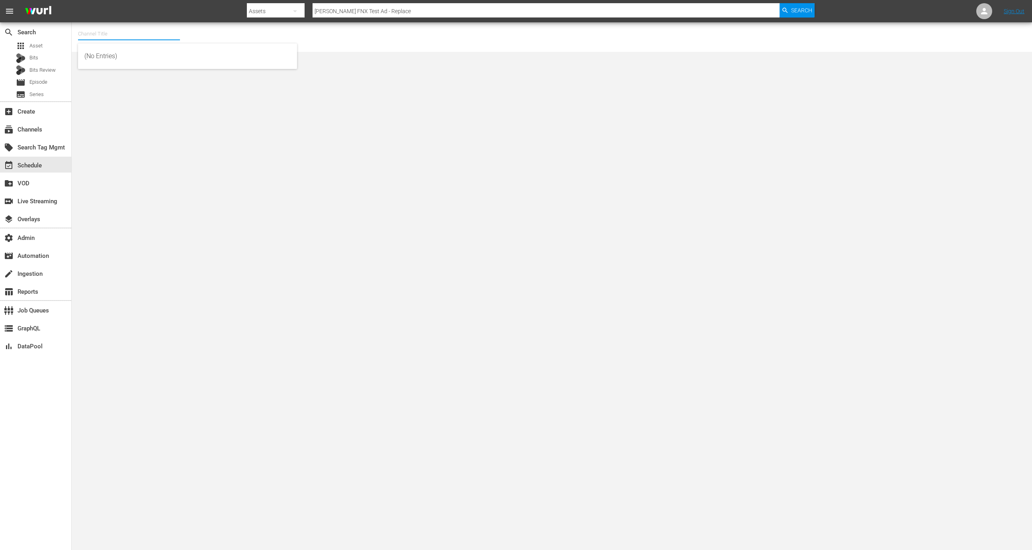
click at [141, 39] on input "text" at bounding box center [129, 33] width 102 height 19
click at [44, 78] on span "Episode" at bounding box center [38, 82] width 18 height 8
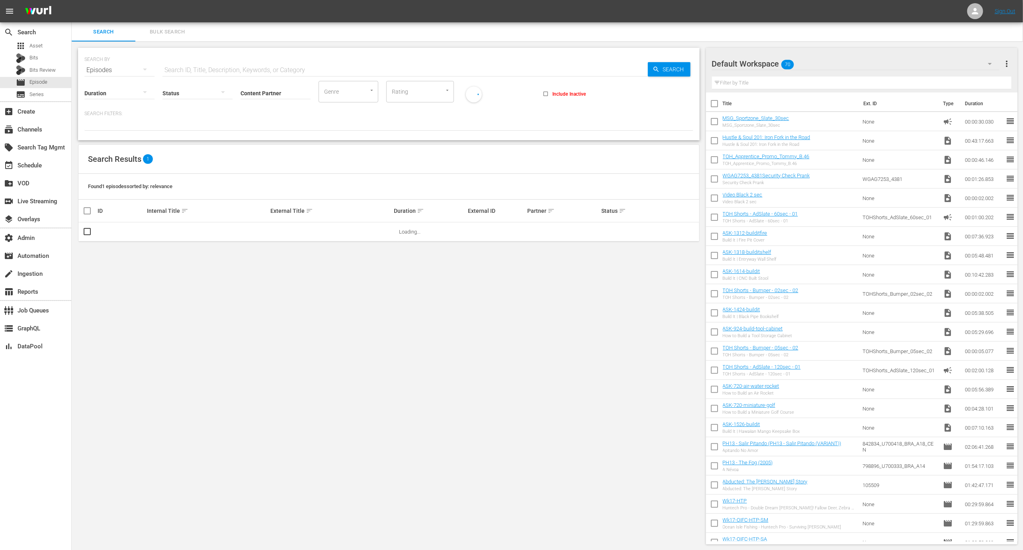
click at [285, 93] on input "Content Partner" at bounding box center [276, 93] width 70 height 29
click at [288, 119] on div "Wurl - External (327)" at bounding box center [305, 115] width 117 height 19
type input "Wurl - External (327)"
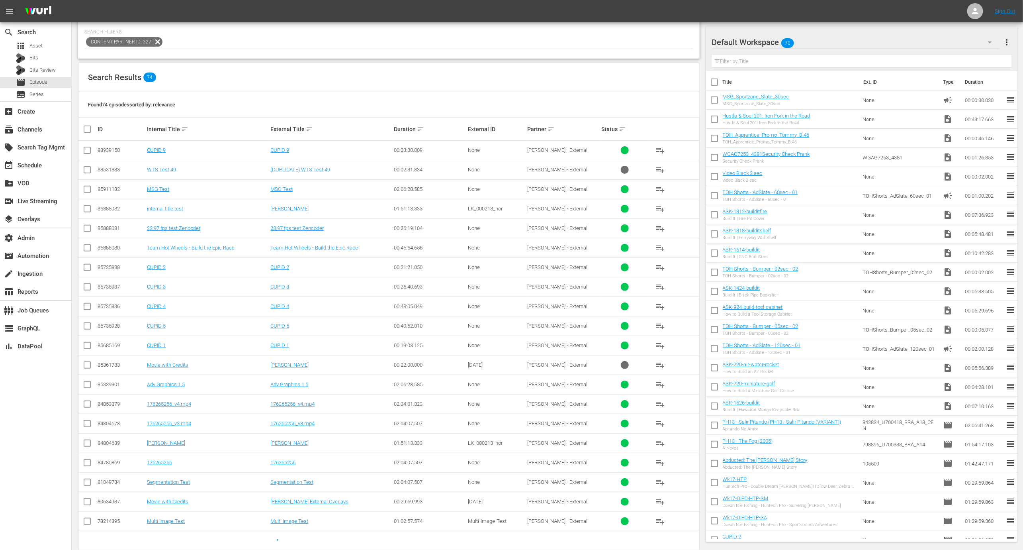
scroll to position [77, 0]
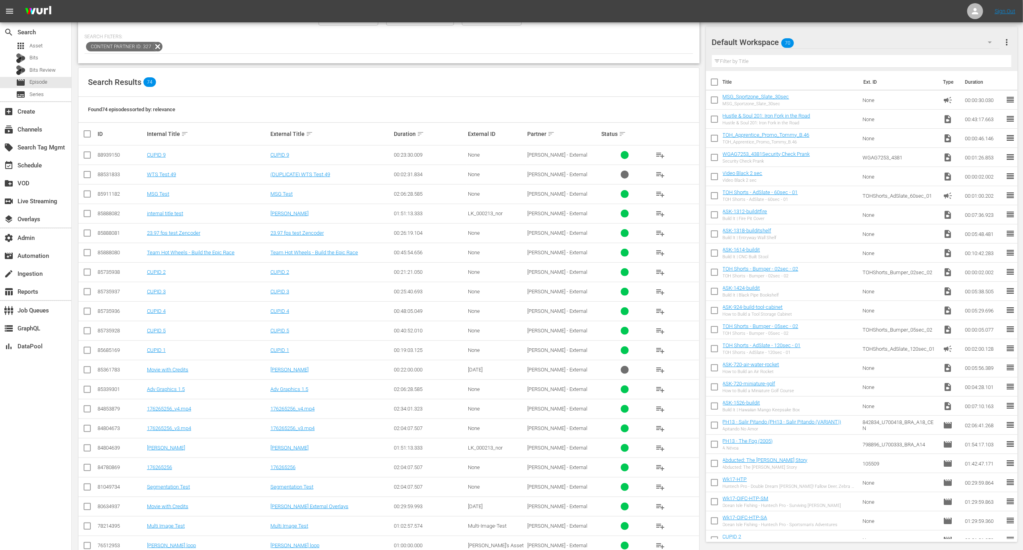
click at [546, 132] on div "Partner sort" at bounding box center [563, 134] width 72 height 10
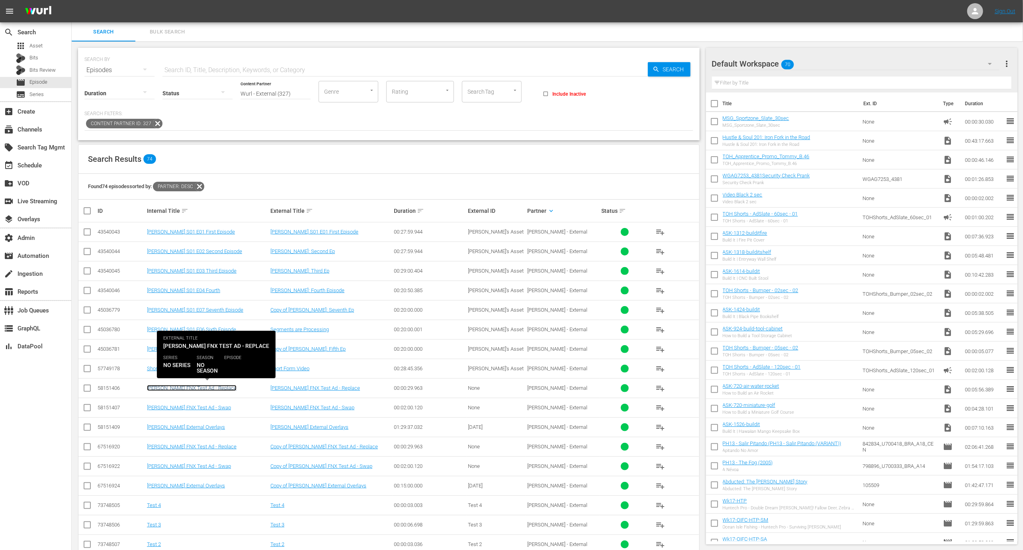
click at [194, 385] on link "Wurl FNX Test Ad - Replace" at bounding box center [192, 388] width 90 height 6
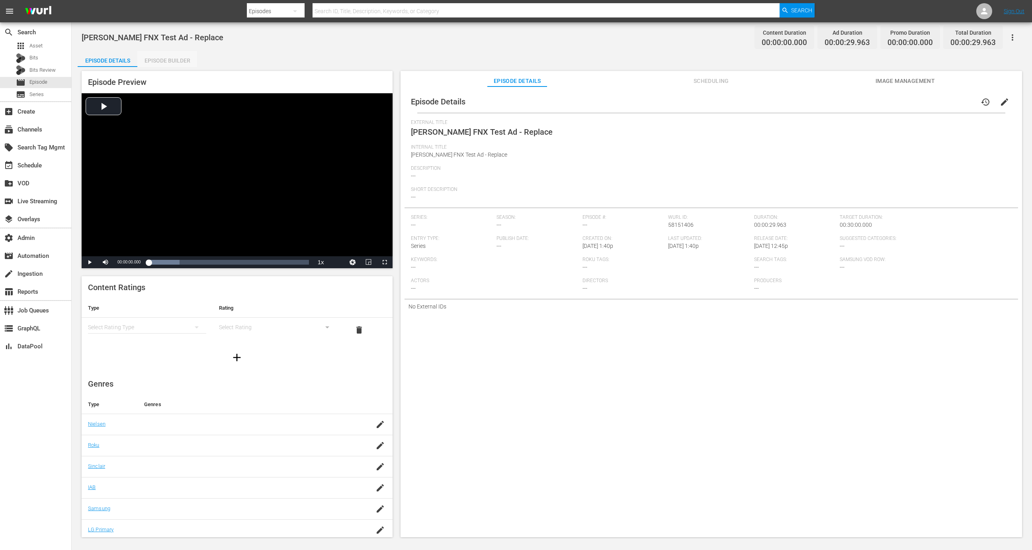
click at [180, 63] on div "Episode Builder" at bounding box center [167, 60] width 60 height 19
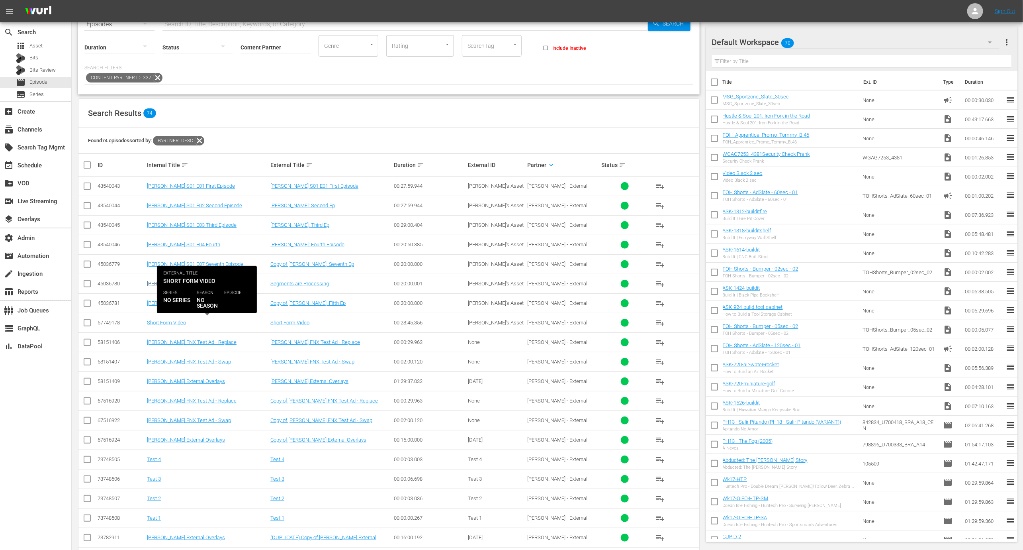
scroll to position [45, 0]
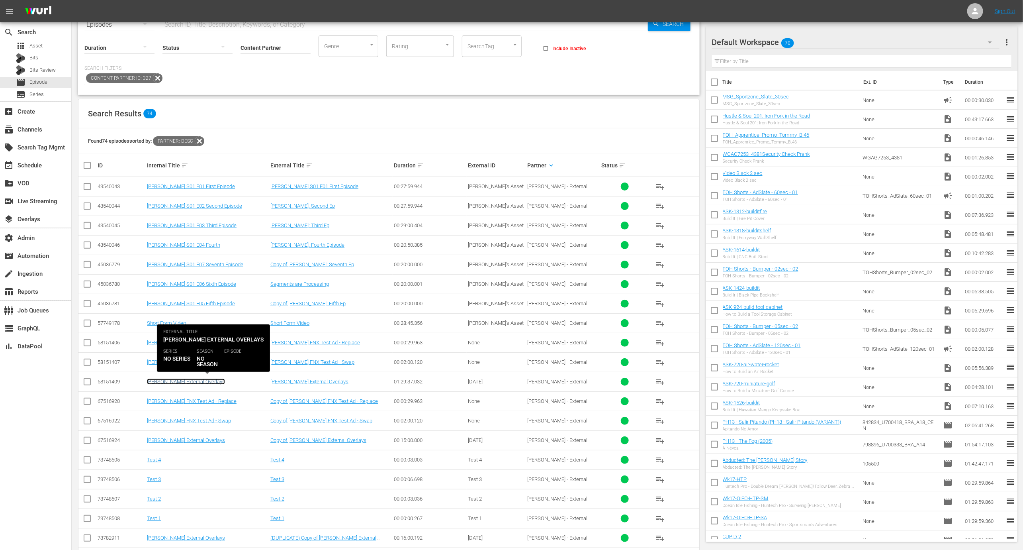
click at [187, 381] on link "[PERSON_NAME] External Overlays" at bounding box center [186, 381] width 78 height 6
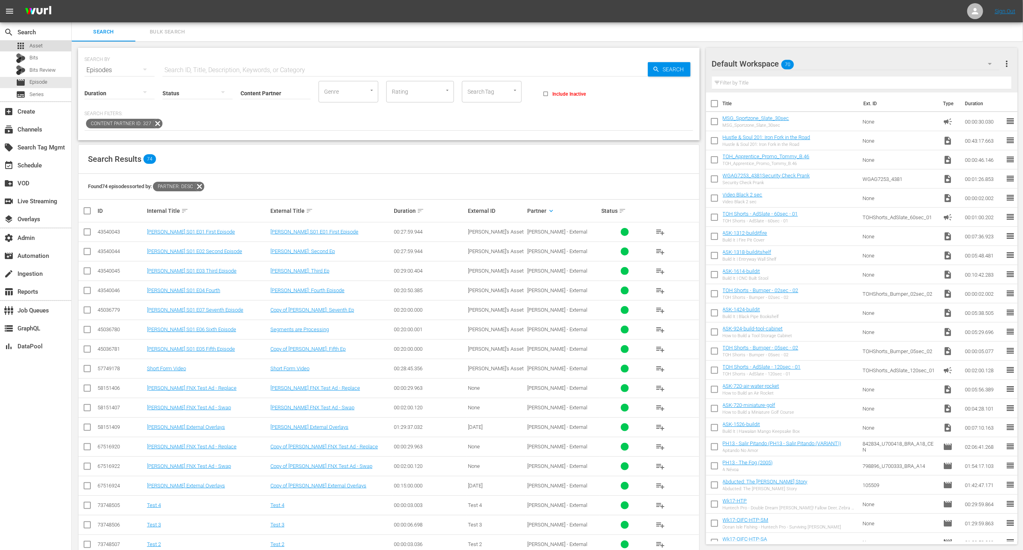
click at [42, 41] on div "apps Asset" at bounding box center [35, 45] width 71 height 11
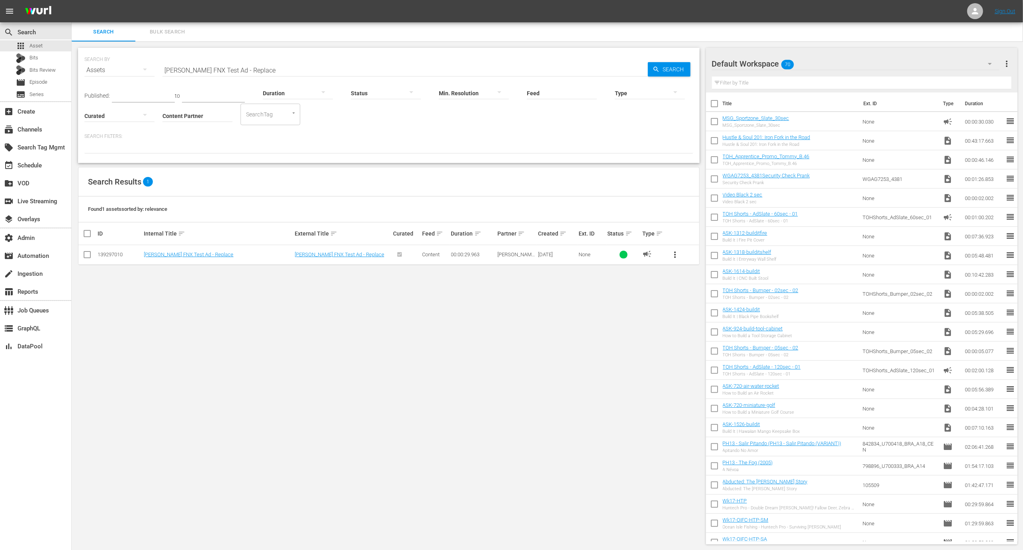
click at [184, 259] on td "Wurl FNX Test Ad - Replace" at bounding box center [218, 255] width 151 height 20
click at [184, 253] on link "Wurl FNX Test Ad - Replace" at bounding box center [189, 254] width 90 height 6
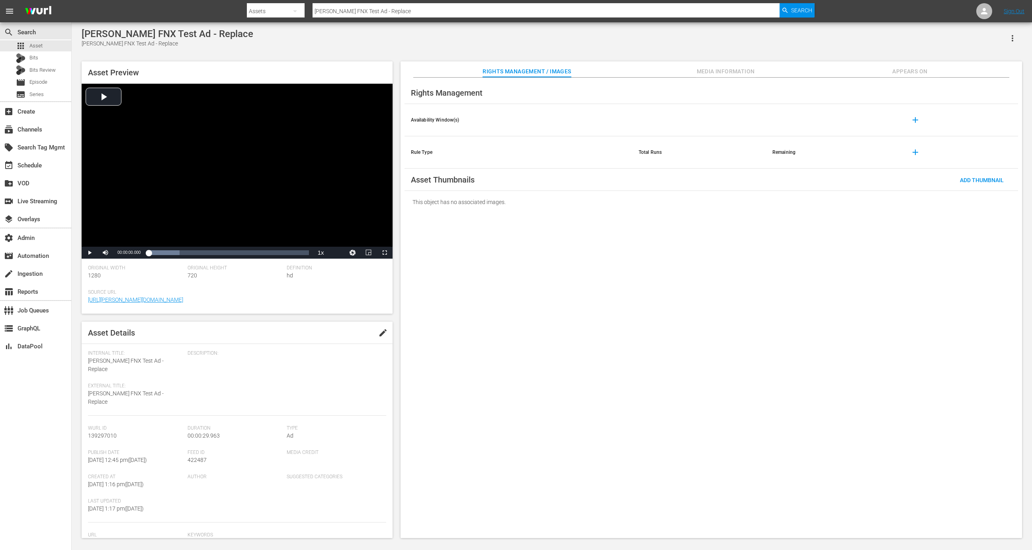
click at [922, 71] on span "Appears On" at bounding box center [910, 72] width 60 height 10
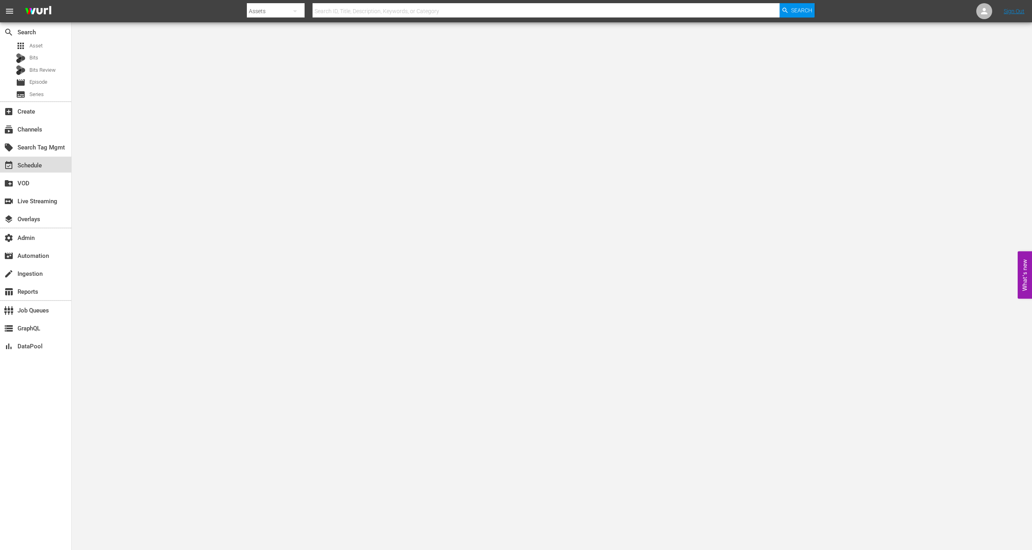
click at [60, 167] on div "event_available Schedule" at bounding box center [35, 165] width 71 height 16
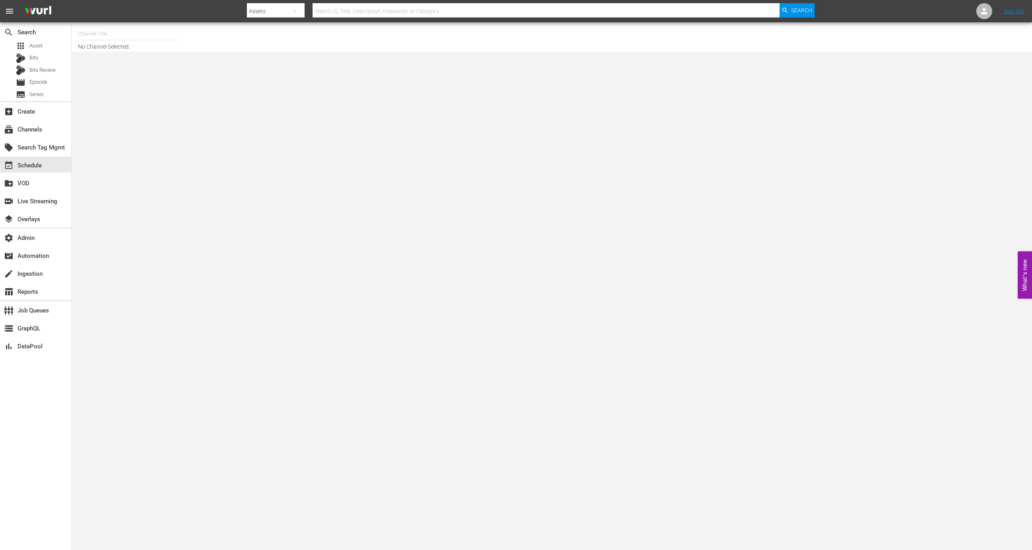
click at [110, 31] on input "text" at bounding box center [129, 33] width 102 height 19
click at [153, 45] on div "[PERSON_NAME] - External (1417 - wurl_external_1) [PERSON_NAME] - External 3 (2…" at bounding box center [187, 65] width 219 height 45
click at [157, 49] on div "[PERSON_NAME] - External (1417 - wurl_external_1)" at bounding box center [187, 56] width 206 height 19
type input "[PERSON_NAME] - External (1417 - wurl_external_1)"
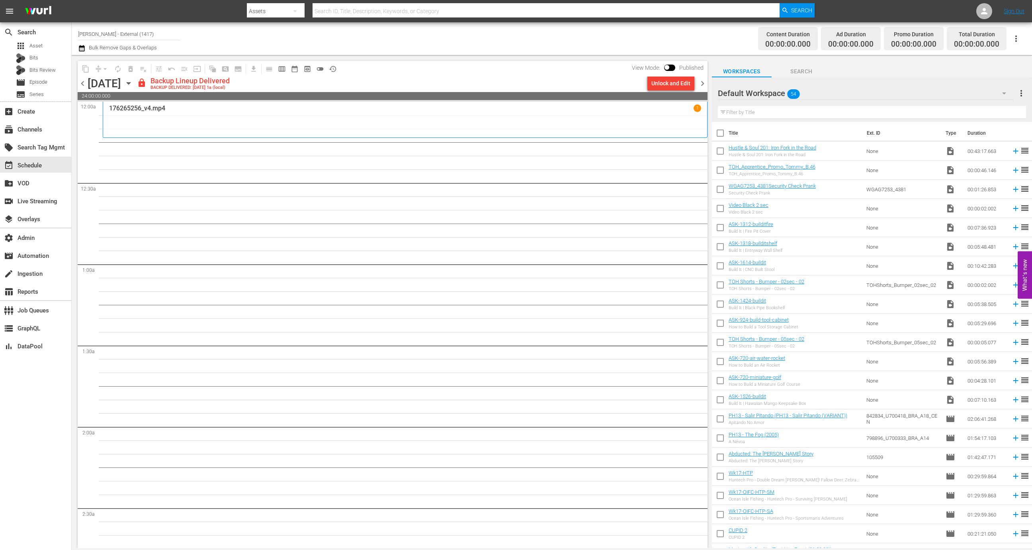
click at [196, 113] on div "176265256_v4.mp4 1" at bounding box center [405, 119] width 592 height 30
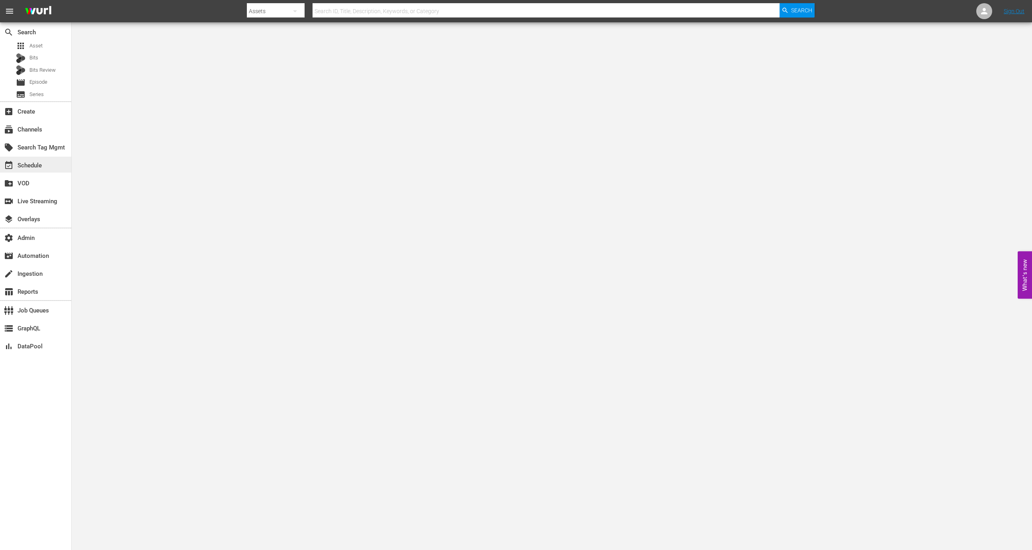
click at [42, 163] on div "event_available Schedule" at bounding box center [22, 164] width 45 height 7
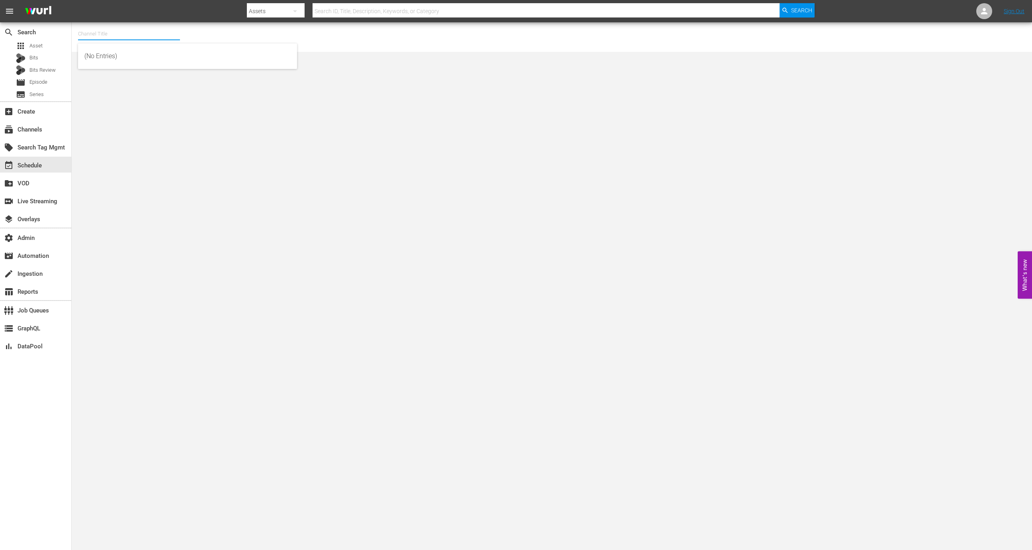
click at [132, 37] on input "text" at bounding box center [129, 33] width 102 height 19
click at [141, 80] on div "talkSPORT (1979 - akta_llc_talksport_1)" at bounding box center [187, 75] width 206 height 19
type input "talkSPORT (1979 - akta_llc_talksport_1)"
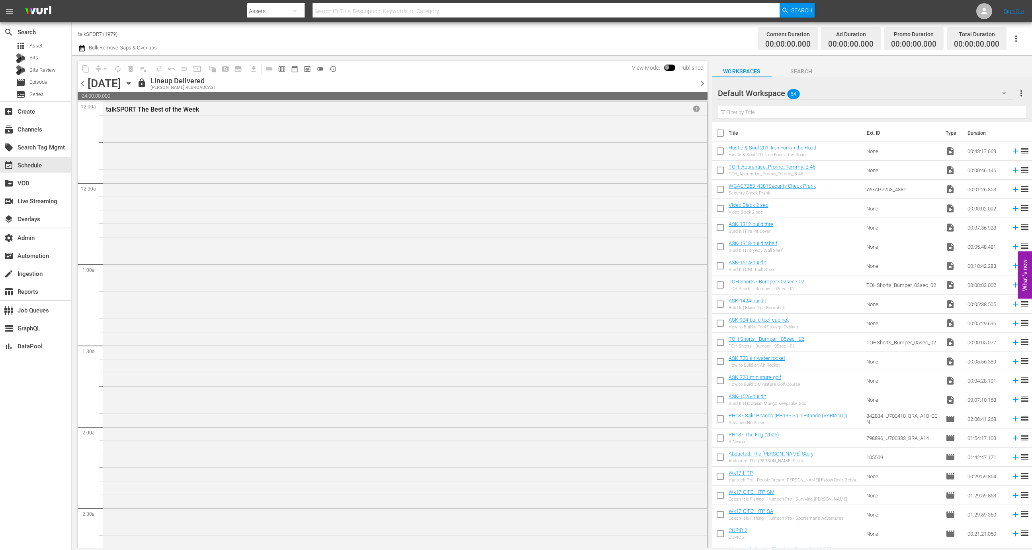
click at [133, 82] on icon "button" at bounding box center [128, 83] width 9 height 9
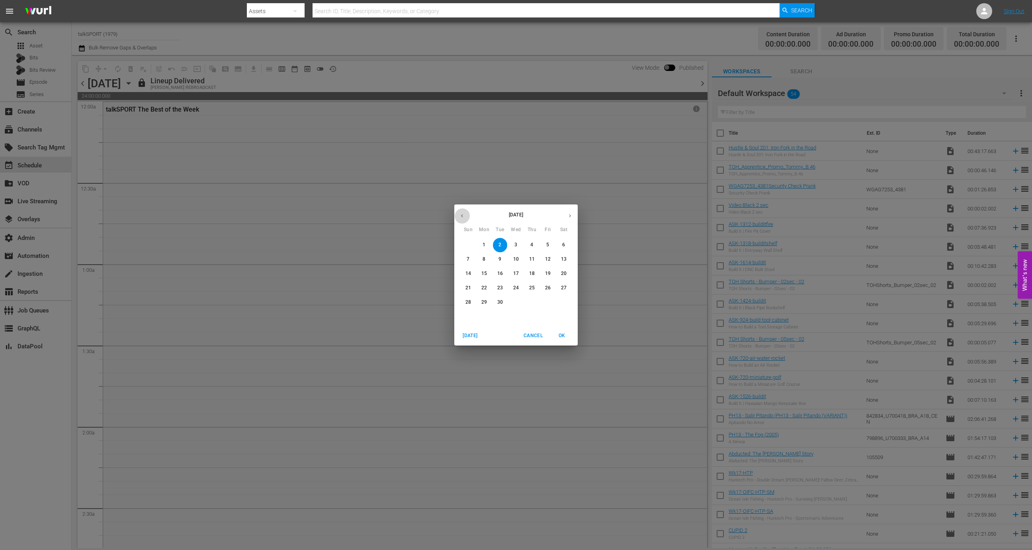
click at [462, 218] on icon "button" at bounding box center [462, 216] width 6 height 6
click at [502, 302] on p "26" at bounding box center [500, 302] width 6 height 7
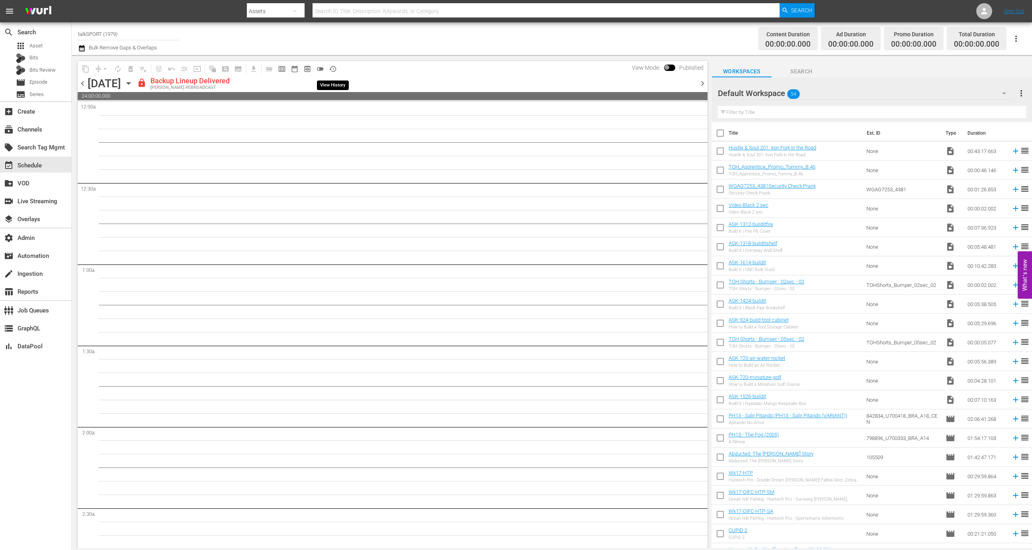
click at [334, 69] on span "history_outlined" at bounding box center [333, 69] width 8 height 8
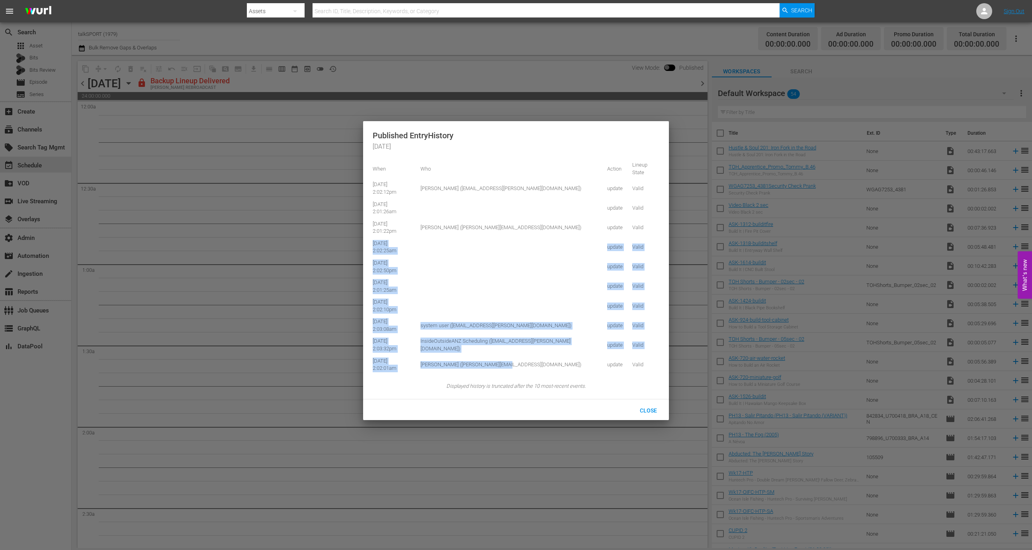
drag, startPoint x: 518, startPoint y: 366, endPoint x: 413, endPoint y: 238, distance: 165.0
click at [420, 238] on table "When Who Action Lineup State [DATE] 2:02:12pm [PERSON_NAME] ([EMAIL_ADDRESS][PE…" at bounding box center [516, 266] width 287 height 215
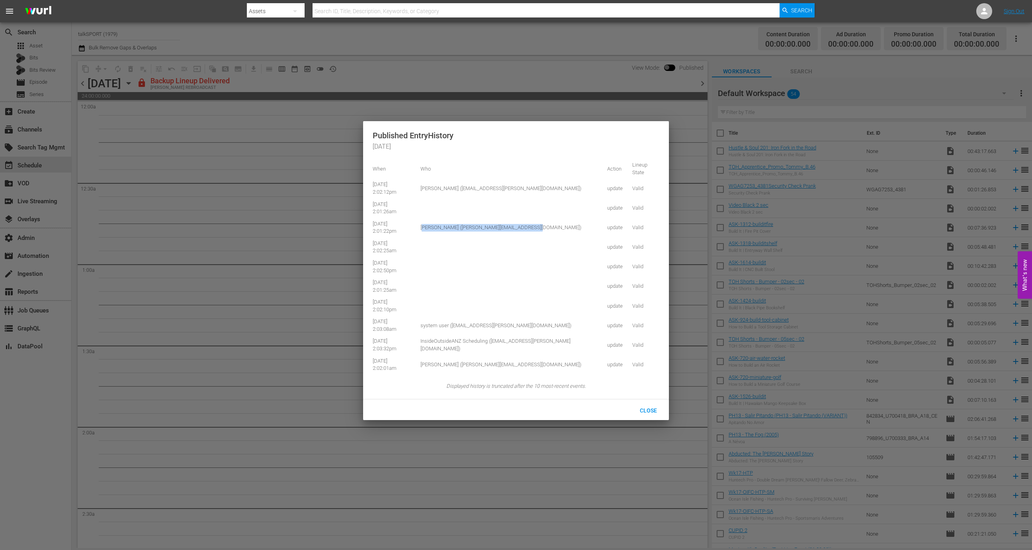
drag, startPoint x: 434, startPoint y: 225, endPoint x: 575, endPoint y: 237, distance: 141.9
click at [576, 235] on td "[PERSON_NAME] ([PERSON_NAME][EMAIL_ADDRESS][DOMAIN_NAME])" at bounding box center [509, 228] width 186 height 20
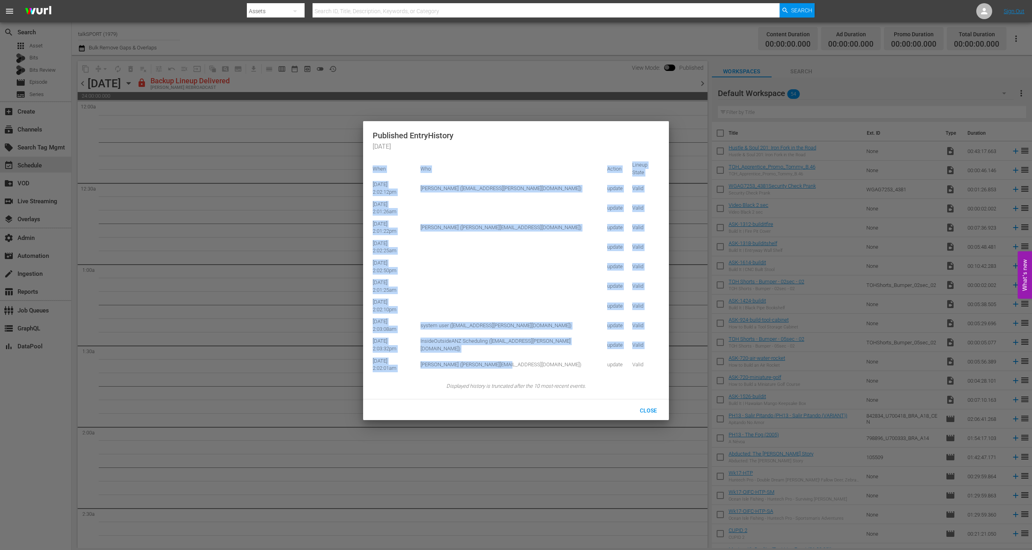
drag, startPoint x: 519, startPoint y: 370, endPoint x: 372, endPoint y: 206, distance: 221.2
click at [372, 206] on div "Published Entry History [DATE] When Who Action Lineup State [DATE] 2:02:12pm [P…" at bounding box center [516, 260] width 306 height 278
click at [394, 368] on td "[DATE] 2:02:01am" at bounding box center [394, 365] width 43 height 20
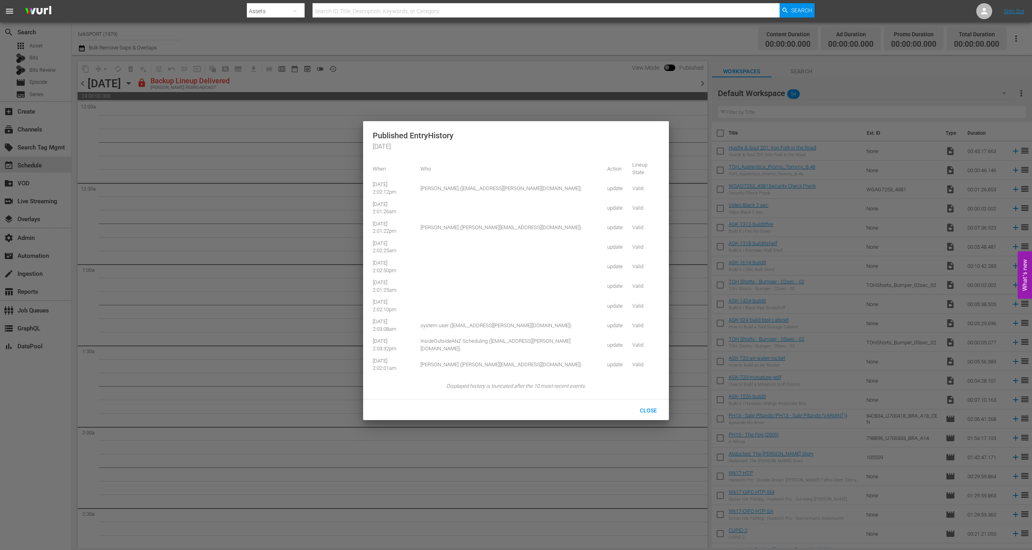
click at [394, 368] on td "[DATE] 2:02:01am" at bounding box center [394, 365] width 43 height 20
click at [392, 349] on td "[DATE] 2:03:32pm" at bounding box center [394, 345] width 43 height 20
click at [392, 325] on td "[DATE] 2:03:08am" at bounding box center [394, 325] width 43 height 20
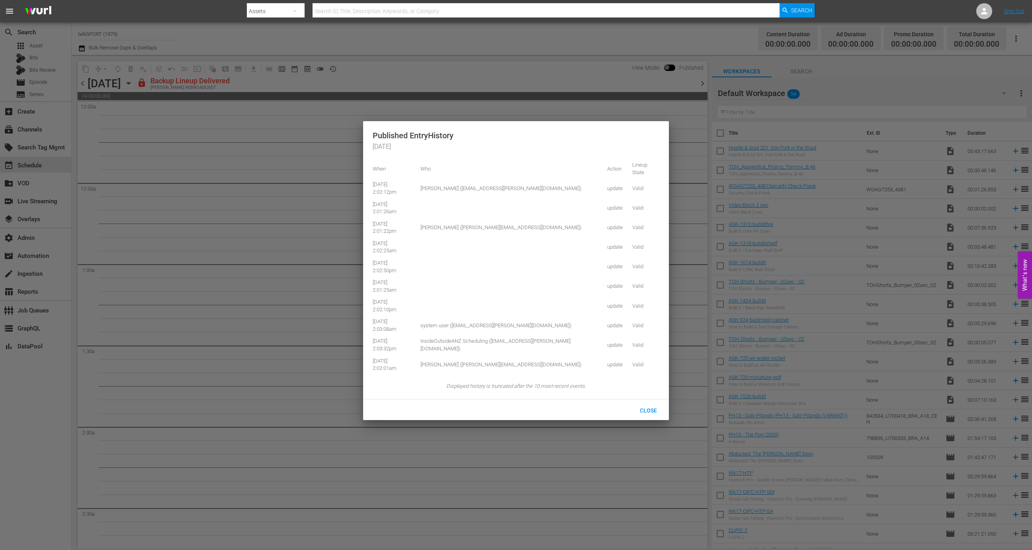
click at [503, 233] on td "[PERSON_NAME] ([PERSON_NAME][EMAIL_ADDRESS][DOMAIN_NAME])" at bounding box center [509, 228] width 186 height 20
click at [470, 368] on td "[PERSON_NAME] ([PERSON_NAME][EMAIL_ADDRESS][DOMAIN_NAME])" at bounding box center [509, 365] width 186 height 20
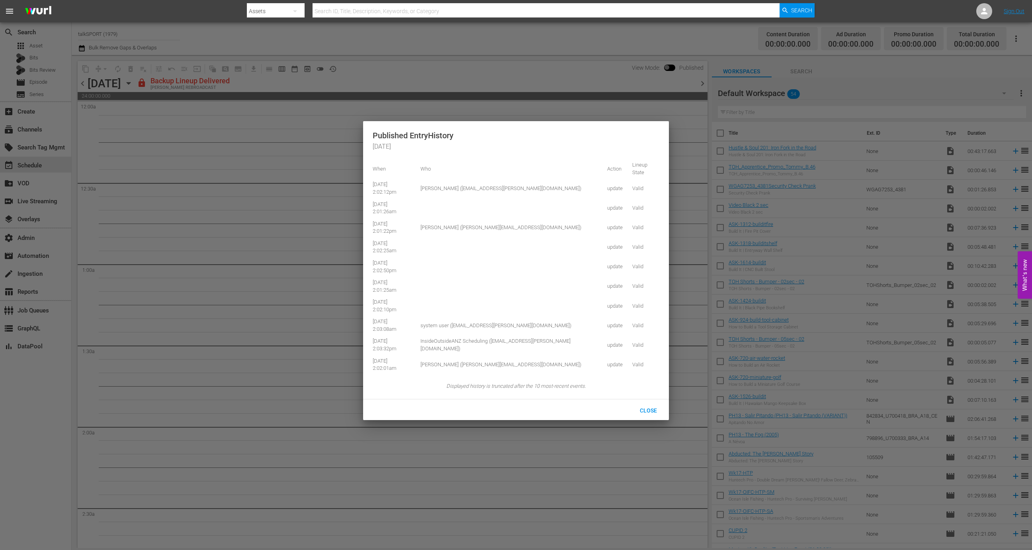
click at [470, 368] on td "[PERSON_NAME] ([PERSON_NAME][EMAIL_ADDRESS][DOMAIN_NAME])" at bounding box center [509, 365] width 186 height 20
drag, startPoint x: 432, startPoint y: 323, endPoint x: 535, endPoint y: 326, distance: 102.4
click at [535, 326] on td "system user ([EMAIL_ADDRESS][PERSON_NAME][DOMAIN_NAME])" at bounding box center [509, 325] width 186 height 20
click at [514, 325] on td "system user ([EMAIL_ADDRESS][PERSON_NAME][DOMAIN_NAME])" at bounding box center [509, 325] width 186 height 20
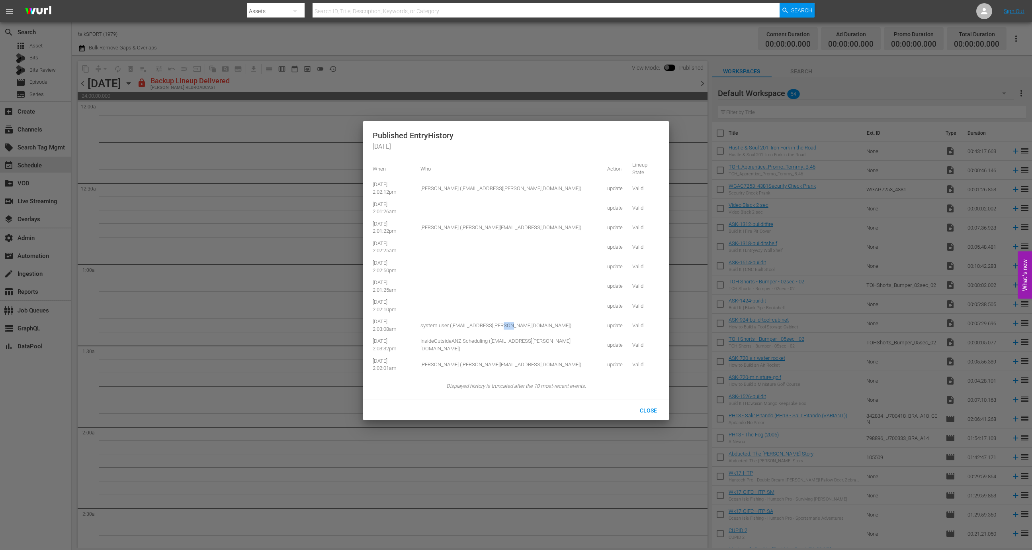
click at [514, 325] on td "system user ([EMAIL_ADDRESS][PERSON_NAME][DOMAIN_NAME])" at bounding box center [509, 325] width 186 height 20
click at [510, 222] on td "[PERSON_NAME] ([PERSON_NAME][EMAIL_ADDRESS][DOMAIN_NAME])" at bounding box center [509, 228] width 186 height 20
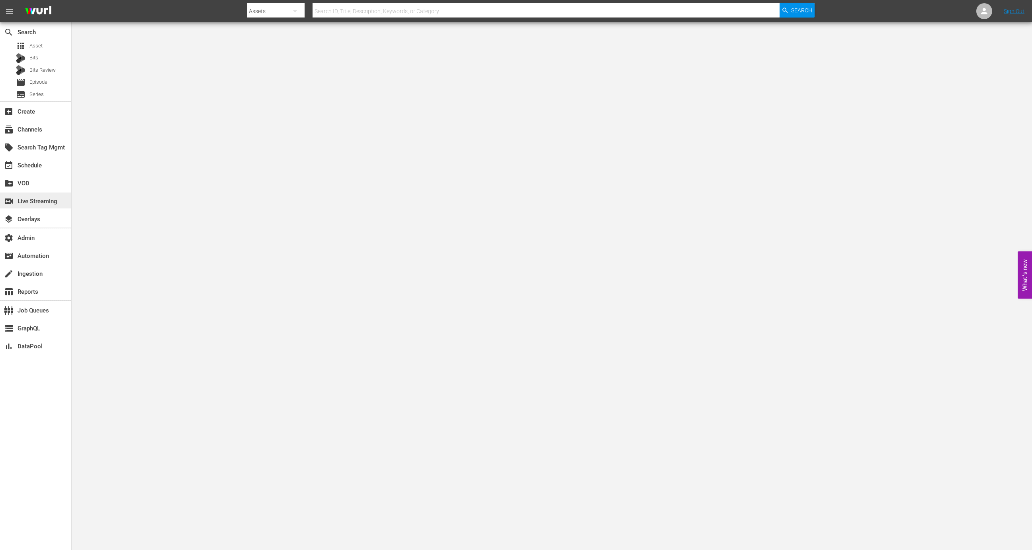
click at [45, 204] on div "switch_video Live Streaming" at bounding box center [22, 199] width 45 height 7
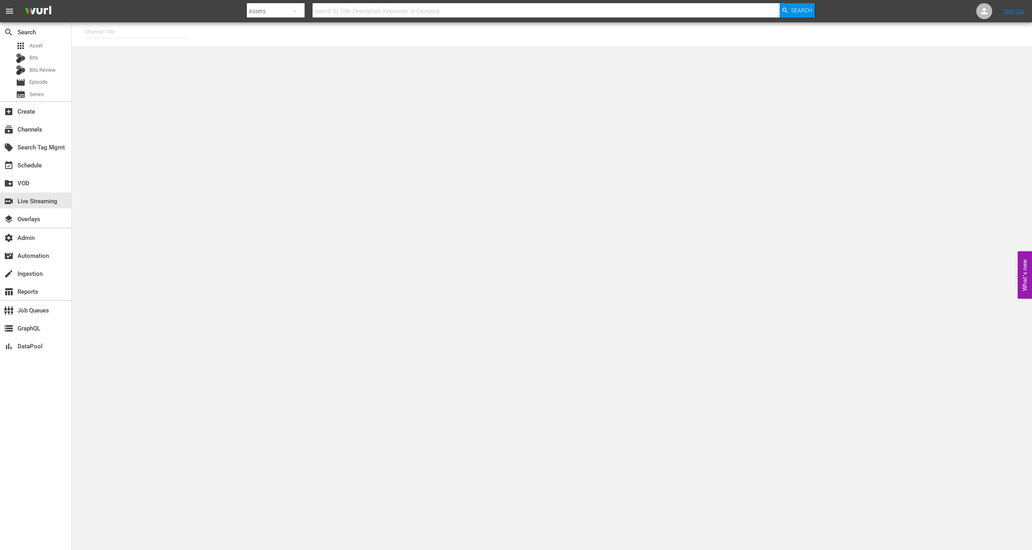
click at [138, 32] on input "text" at bounding box center [136, 31] width 102 height 19
click at [165, 50] on div "Wurl - External (1417 - wurl_external_1)" at bounding box center [195, 54] width 206 height 19
type input "Wurl - External (1417 - wurl_external_1)"
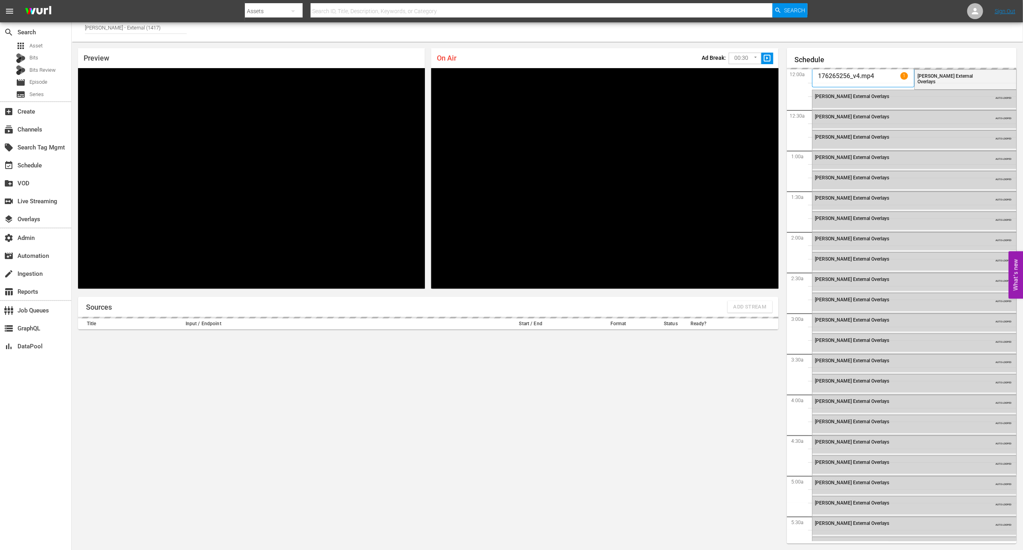
scroll to position [1478, 0]
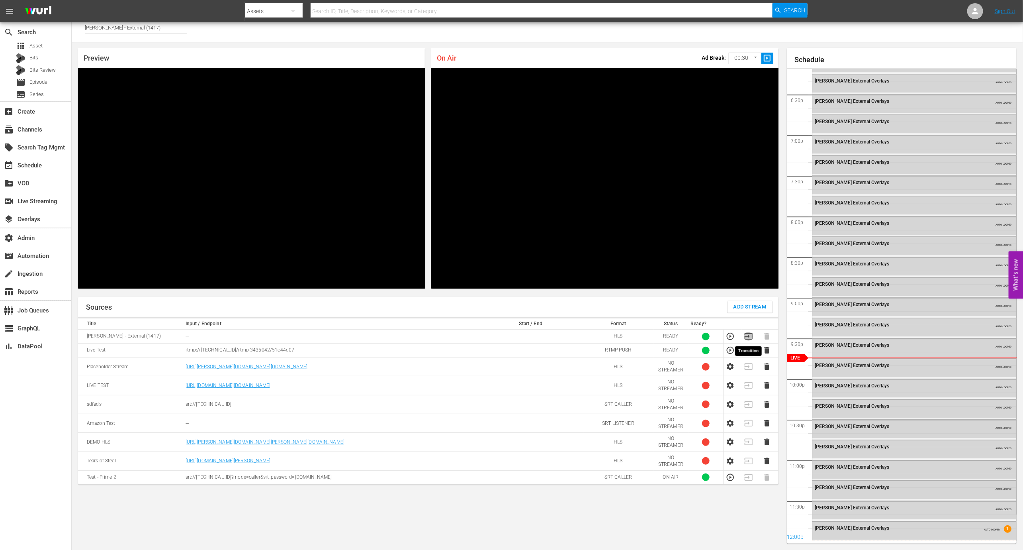
click at [688, 334] on icon "button" at bounding box center [748, 336] width 9 height 9
